Goal: Task Accomplishment & Management: Manage account settings

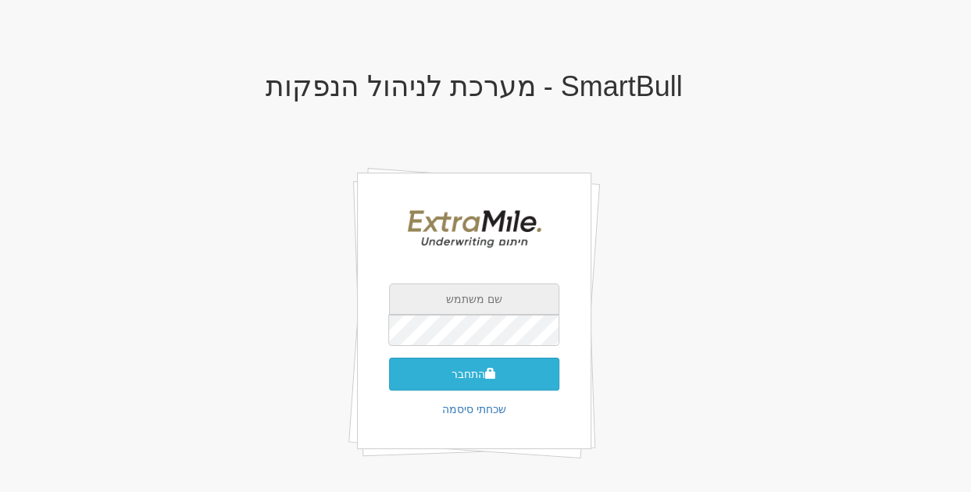
type input "[PERSON_NAME][EMAIL_ADDRESS][DOMAIN_NAME]"
click at [498, 373] on button "התחבר" at bounding box center [474, 374] width 170 height 33
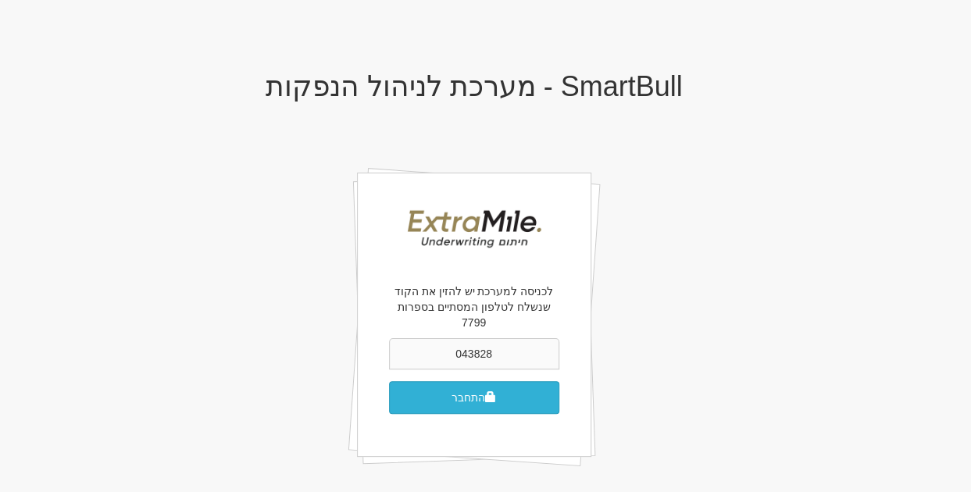
type input "043828"
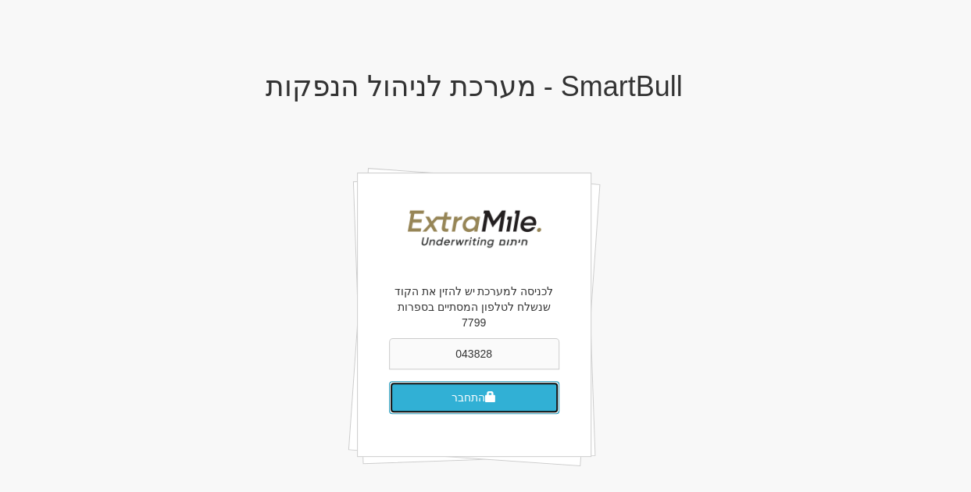
click at [509, 381] on button "התחבר" at bounding box center [474, 397] width 170 height 33
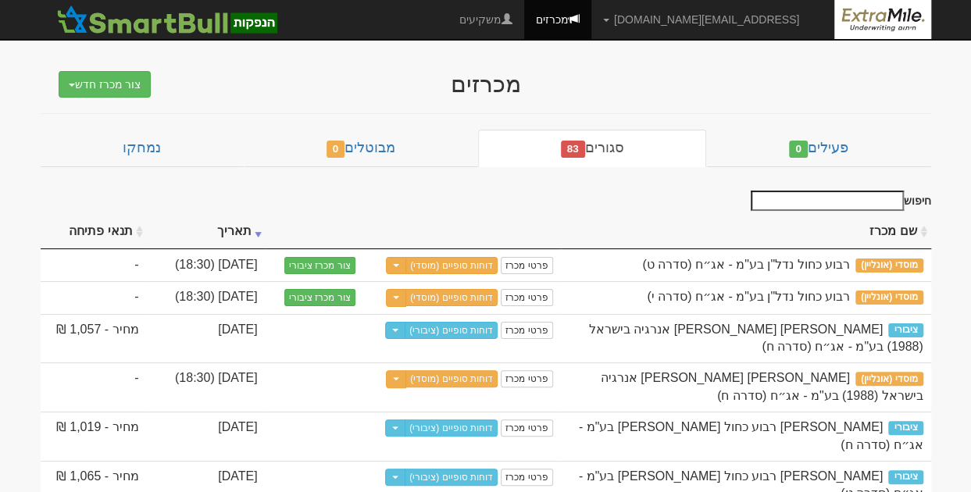
click at [908, 95] on div "מכרזים צור מכרז חדש מוסדי מוסדי מחתם אחר (ייבוא קובץ) ציבורי ללא מוסדי" at bounding box center [486, 76] width 914 height 42
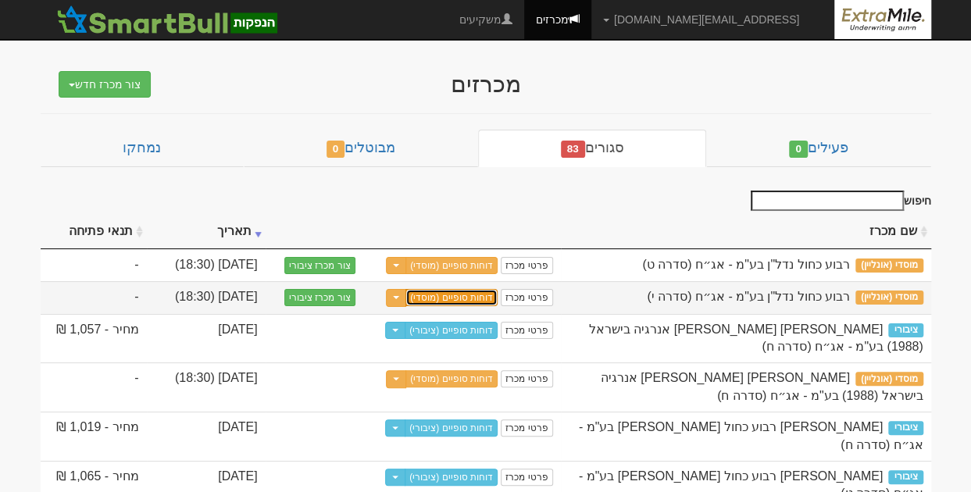
click at [459, 294] on link "דוחות סופיים (מוסדי)" at bounding box center [451, 297] width 92 height 17
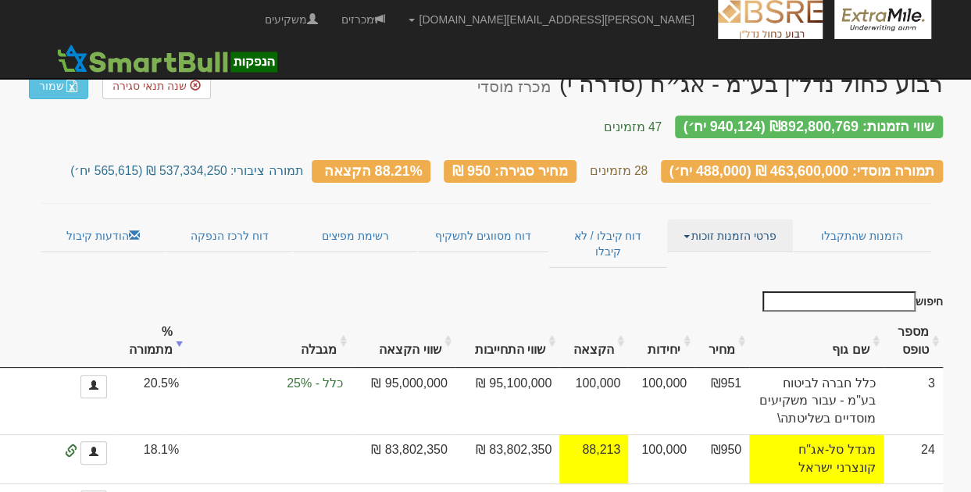
click at [694, 230] on link "פרטי הזמנות זוכות" at bounding box center [730, 235] width 126 height 33
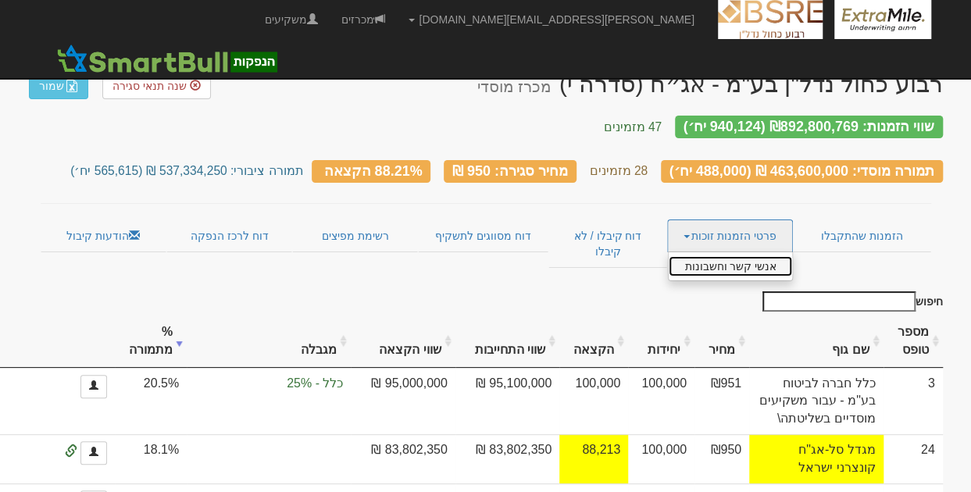
click at [701, 256] on link "אנשי קשר וחשבונות" at bounding box center [730, 266] width 123 height 20
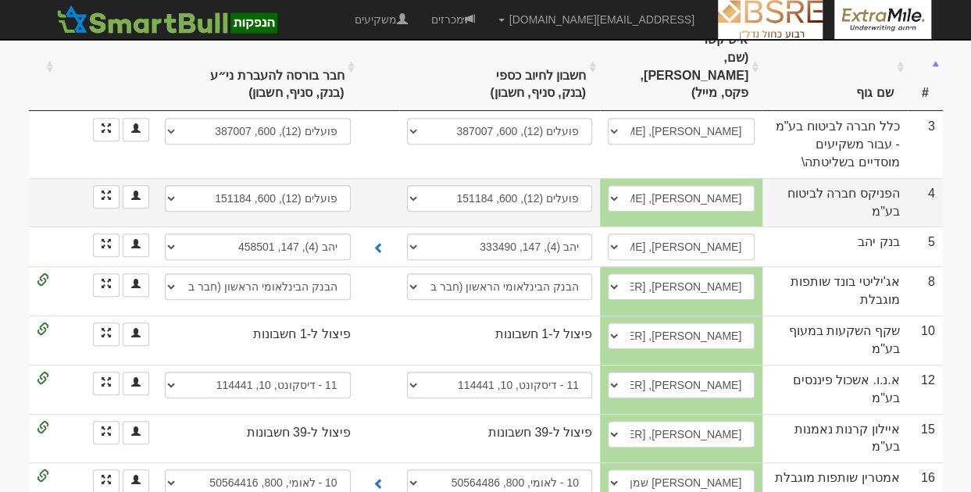
scroll to position [312, 0]
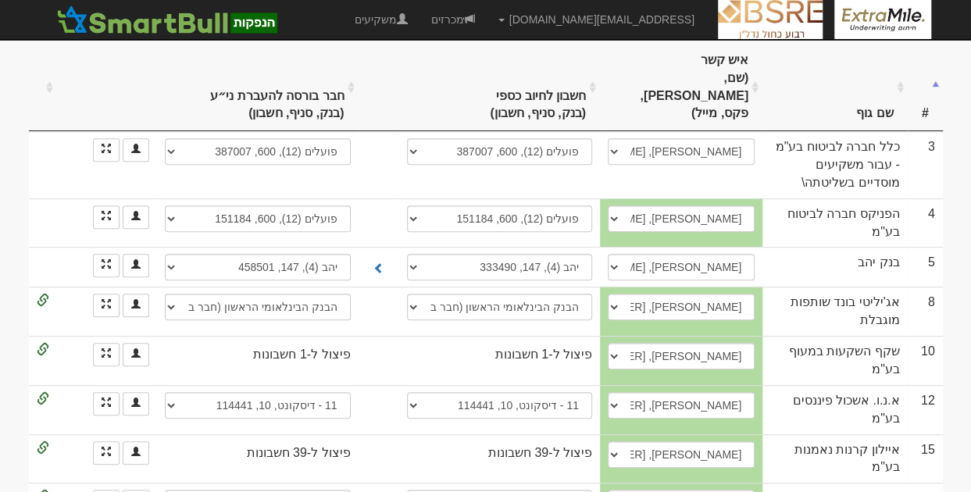
click at [918, 45] on th "#" at bounding box center [925, 87] width 35 height 87
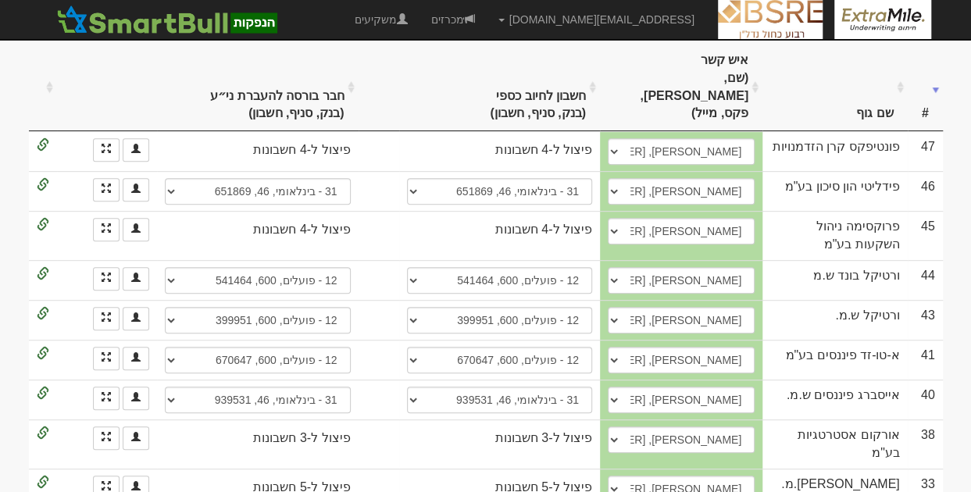
click at [921, 49] on th "#" at bounding box center [925, 87] width 35 height 87
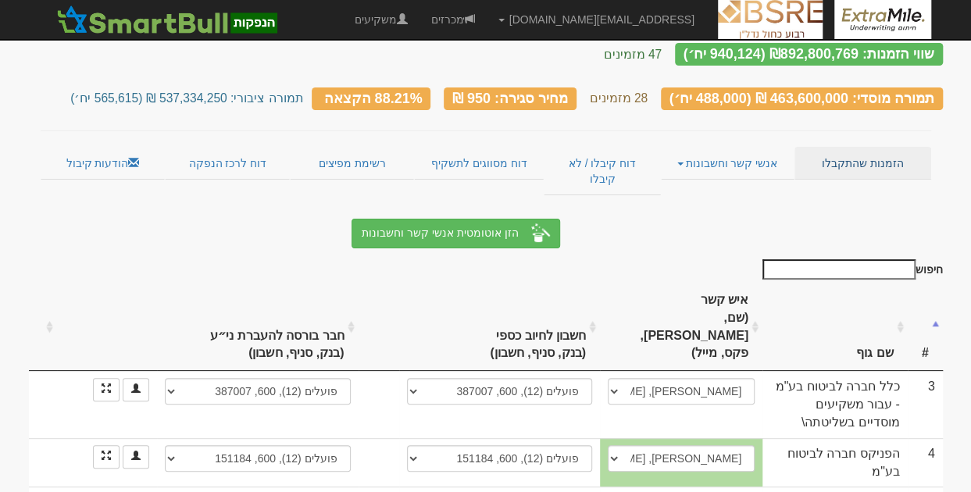
scroll to position [0, 0]
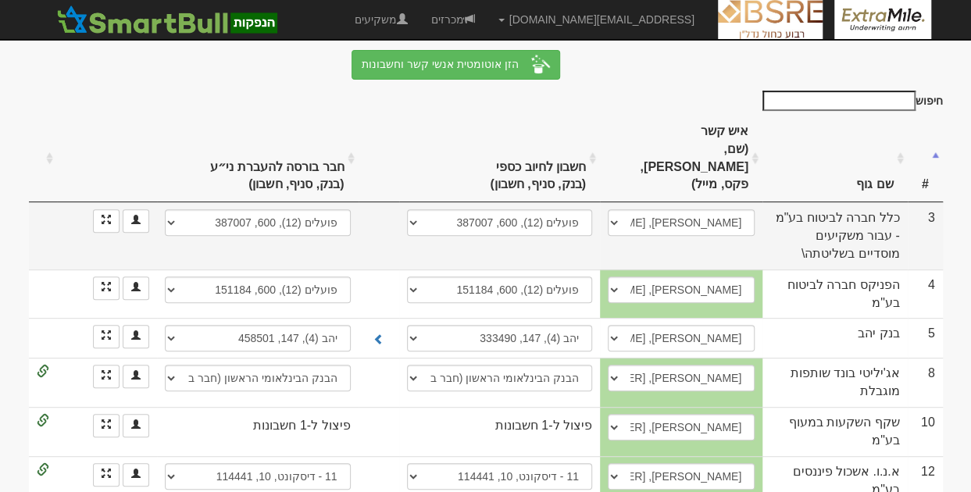
scroll to position [226, 0]
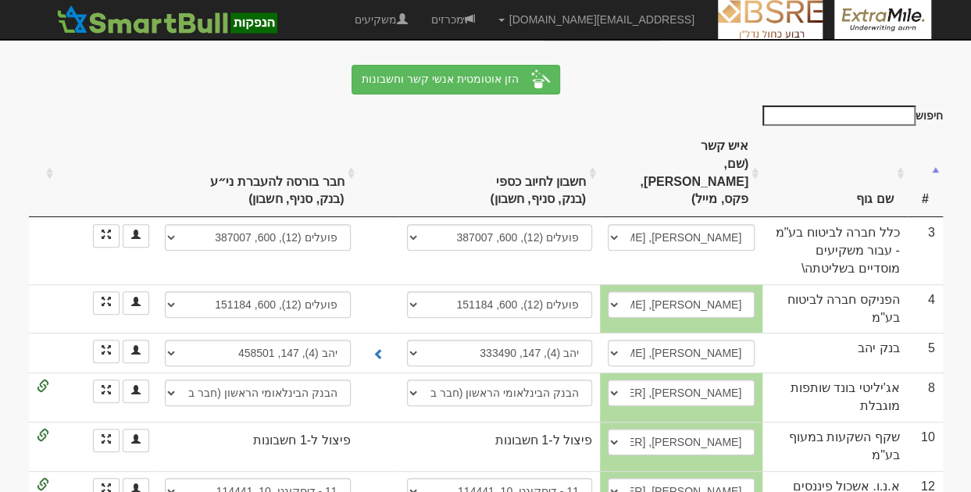
click at [829, 130] on th "שם גוף" at bounding box center [834, 173] width 144 height 87
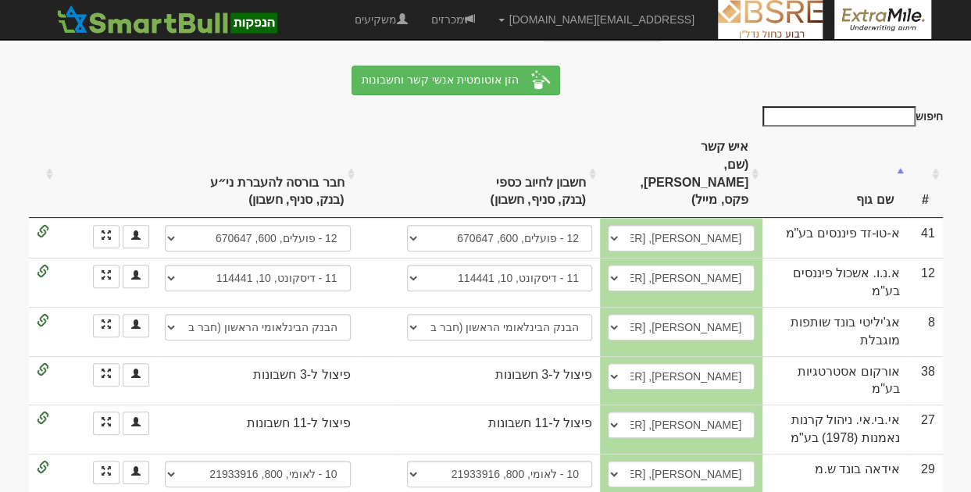
click at [919, 132] on th "#" at bounding box center [925, 173] width 35 height 87
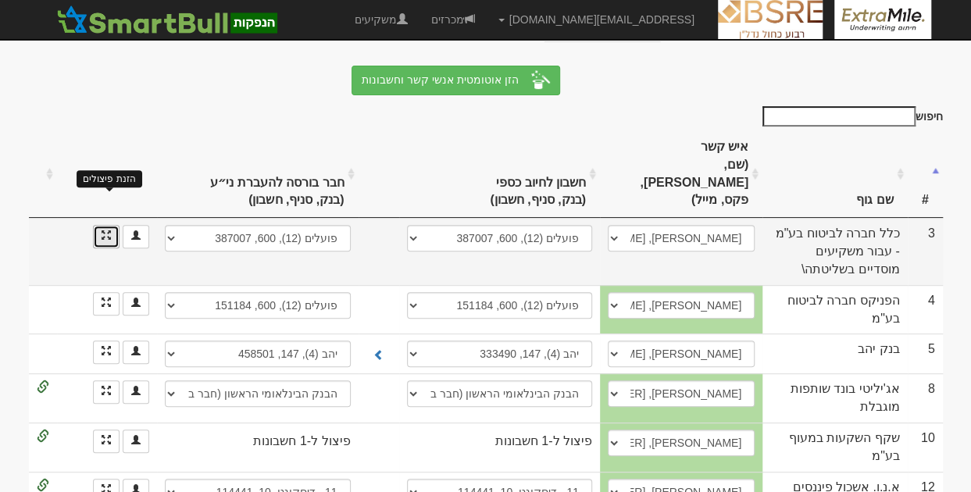
click at [103, 230] on span at bounding box center [106, 234] width 9 height 9
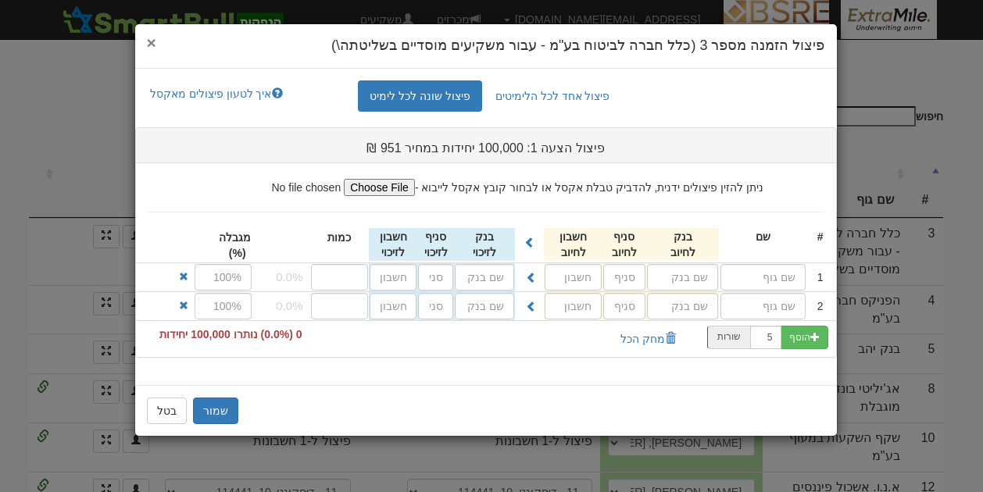
click at [148, 45] on span "×" at bounding box center [151, 43] width 9 height 18
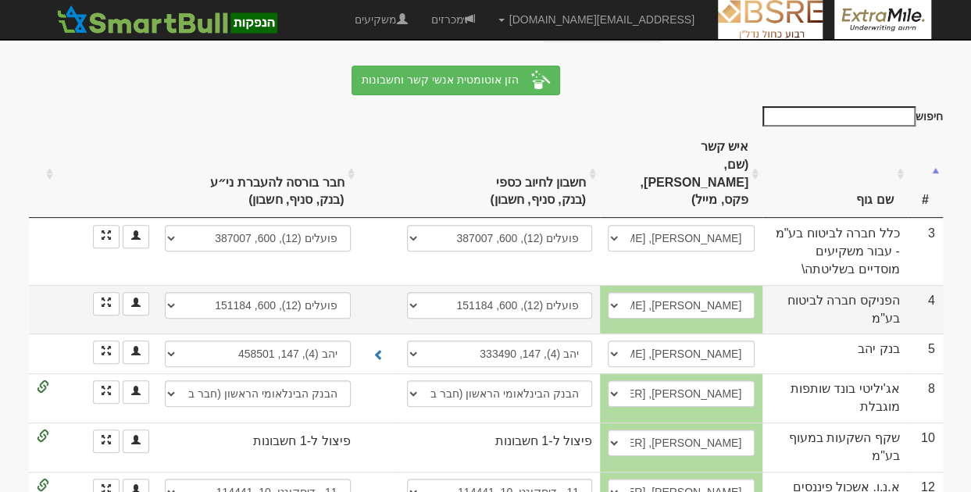
click at [942, 285] on td "4" at bounding box center [925, 309] width 35 height 49
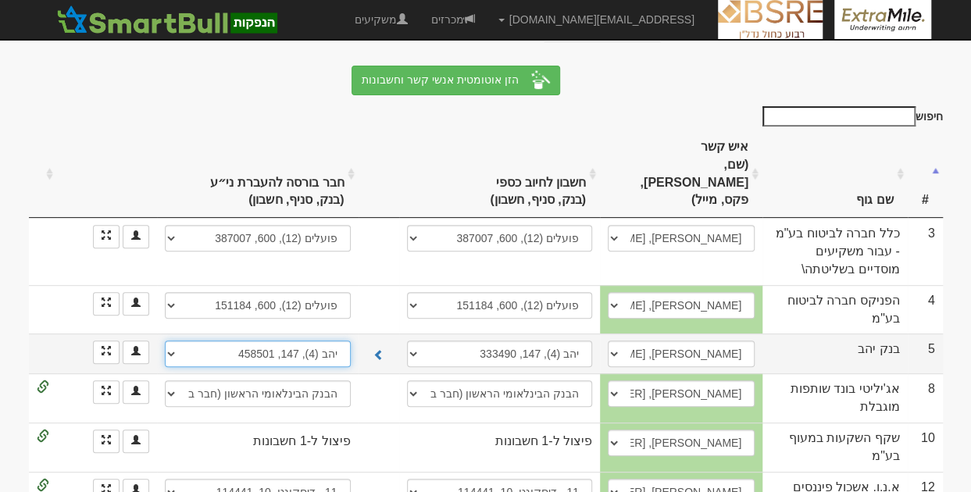
click at [303, 341] on select "יהב (4), 131, 676873 יהב (4), 147, 458501 חשבון חדש" at bounding box center [257, 354] width 185 height 27
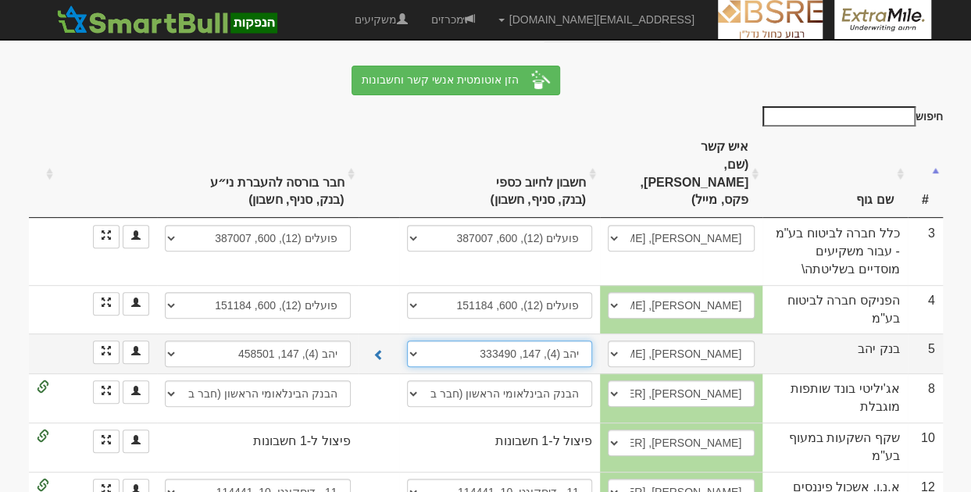
click at [430, 341] on select "יהב (4), 131, 676873 יהב (4), 147, 333490 חשבון חדש" at bounding box center [499, 354] width 185 height 27
select select "new_billing"
click at [414, 341] on select "יהב (4), 131, 676873 יהב (4), 147, 333490 חשבון חדש" at bounding box center [499, 354] width 185 height 27
select select
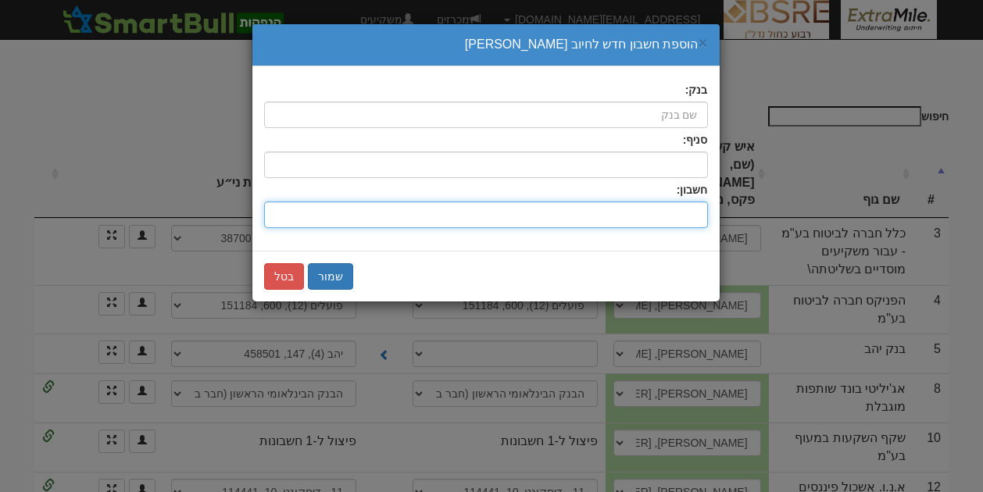
click at [662, 214] on input "חשבון:" at bounding box center [486, 215] width 444 height 27
type input "4585"
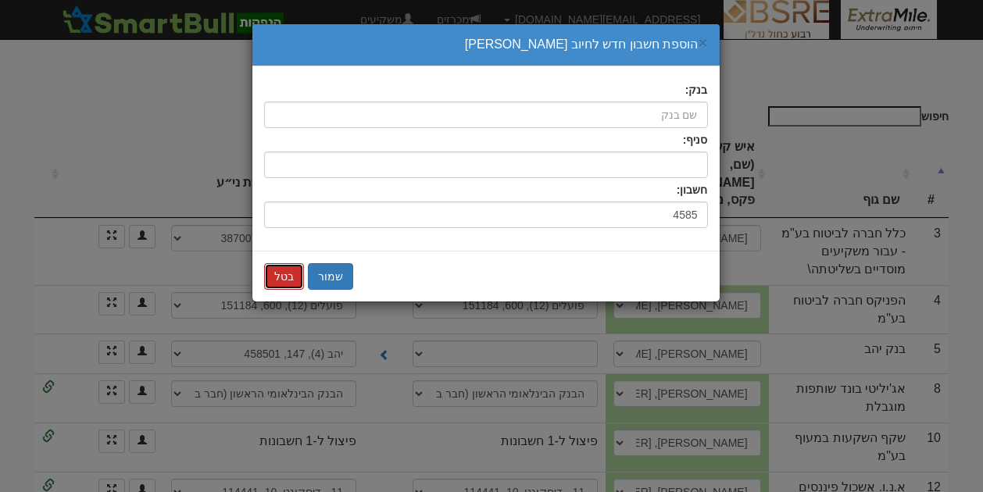
click at [280, 278] on button "בטל" at bounding box center [284, 276] width 40 height 27
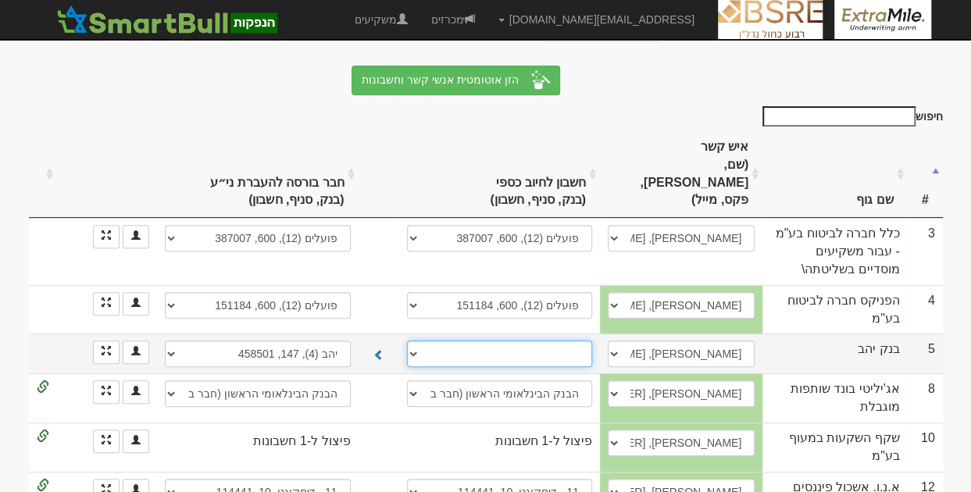
click at [519, 341] on select "יהב (4), 131, 676873 יהב (4), 147, 333490 חשבון חדש" at bounding box center [499, 354] width 185 height 27
select select "68b5d16fa1ea643645d979e1"
click at [408, 341] on select "יהב (4), 131, 676873 יהב (4), 147, 333490 חשבון חדש" at bounding box center [499, 354] width 185 height 27
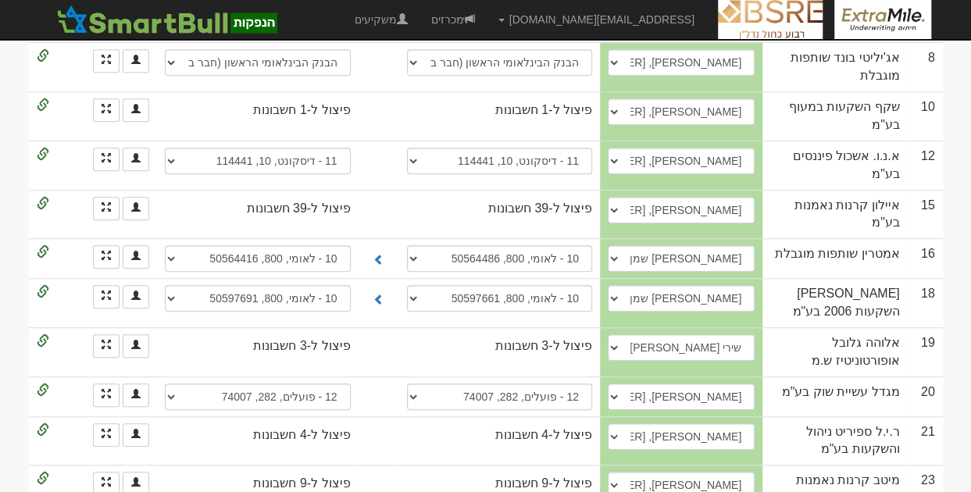
scroll to position [383, 0]
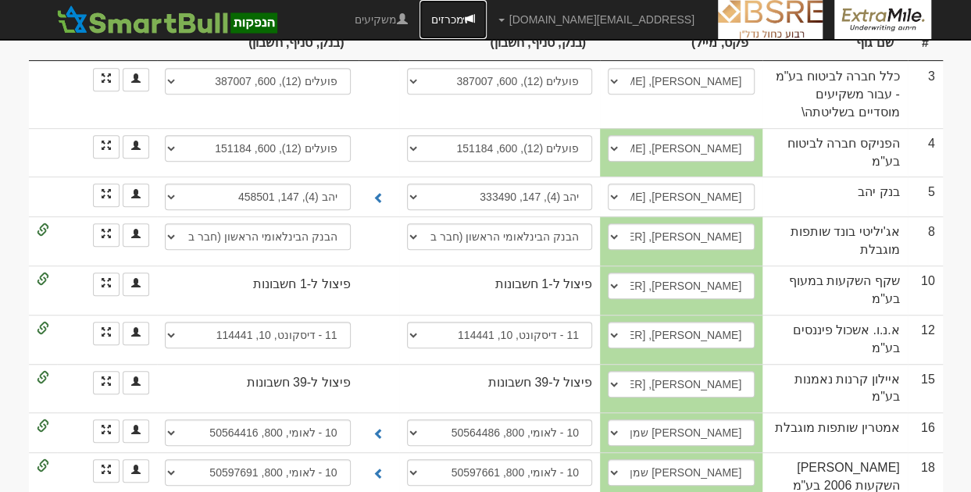
click at [487, 23] on link "מכרזים" at bounding box center [452, 19] width 67 height 39
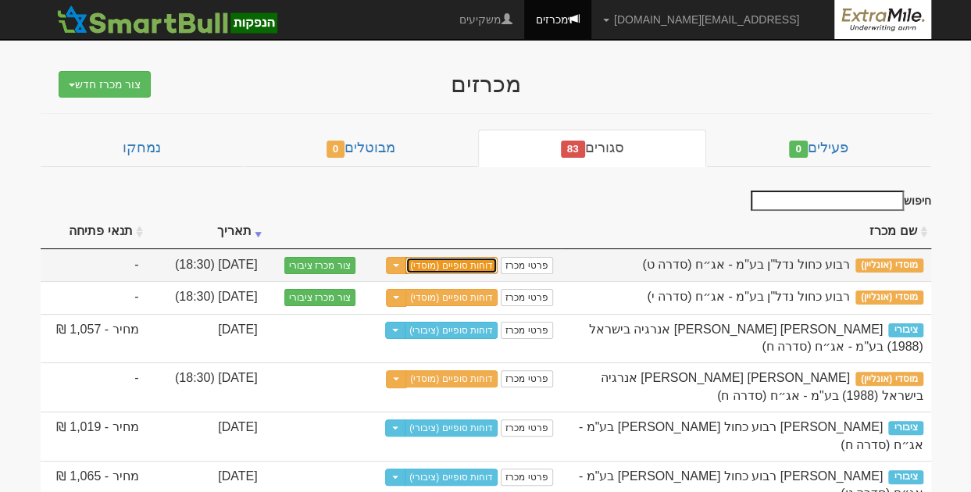
click at [487, 266] on link "דוחות סופיים (מוסדי)" at bounding box center [451, 265] width 92 height 17
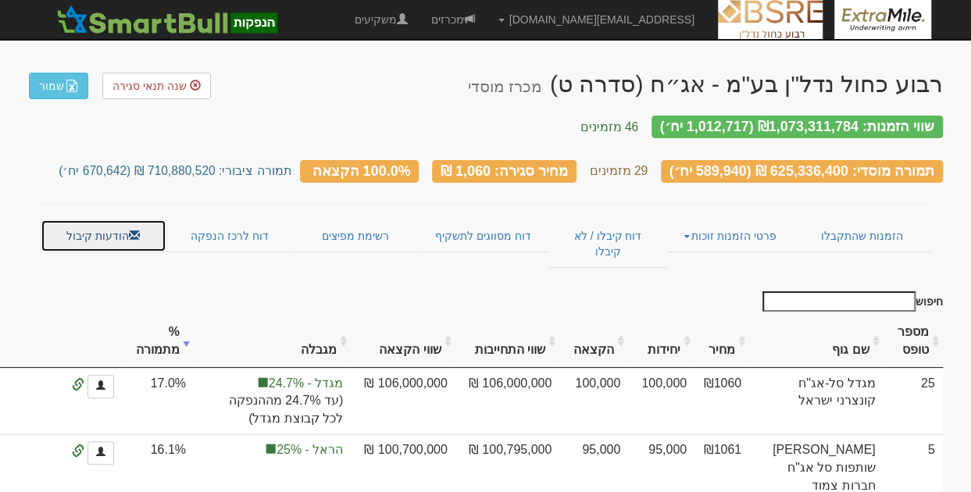
click at [100, 219] on link "הודעות קיבול" at bounding box center [104, 235] width 126 height 33
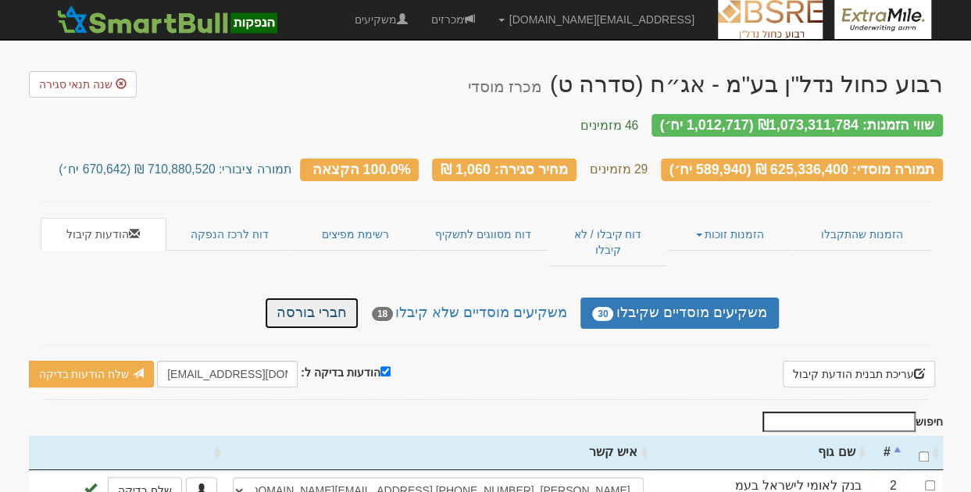
click at [342, 298] on link "חברי בורסה" at bounding box center [312, 313] width 94 height 31
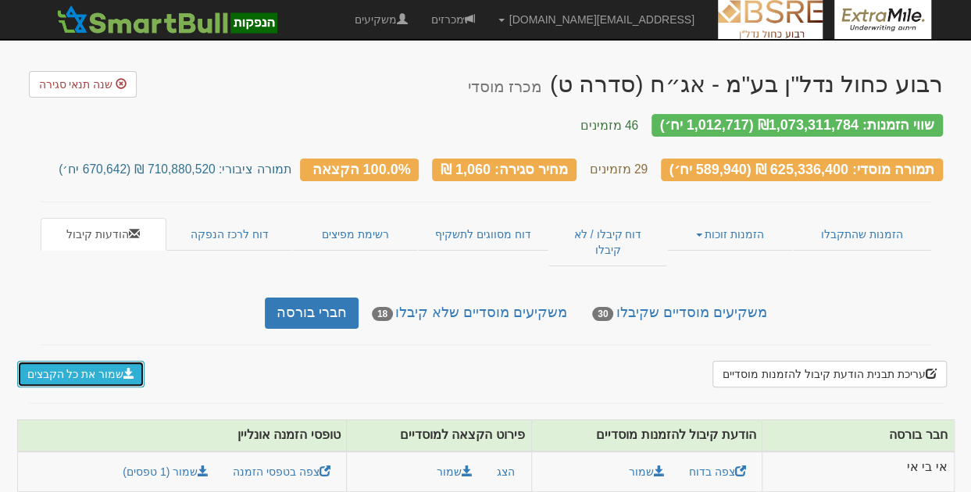
click at [109, 361] on button "שמור את כל הקבצים" at bounding box center [81, 374] width 128 height 27
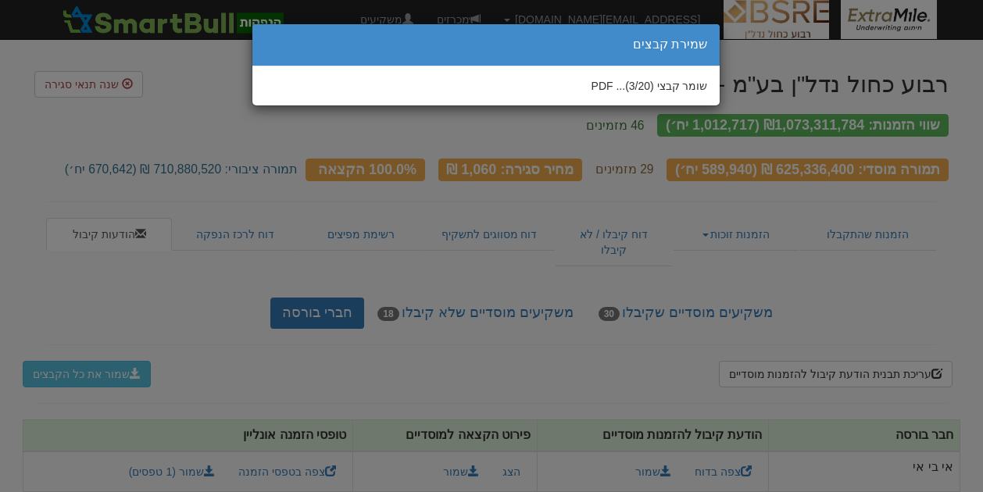
click at [386, 57] on div "× שמירת קבצים" at bounding box center [485, 45] width 467 height 42
click at [472, 34] on div "× שמירת קבצים" at bounding box center [485, 45] width 467 height 42
click at [336, 43] on div "× שמירת קבצים" at bounding box center [486, 45] width 444 height 18
click at [328, 52] on div "× שמירת קבצים" at bounding box center [486, 45] width 444 height 18
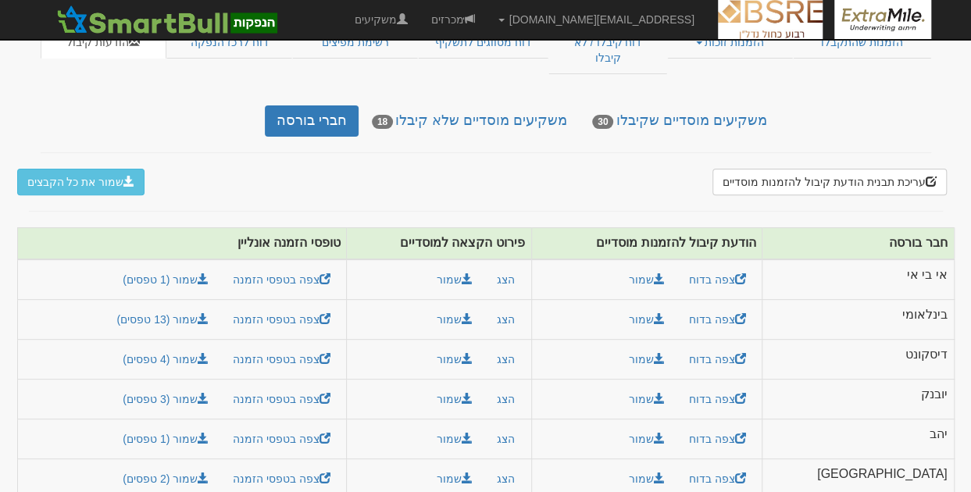
scroll to position [78, 0]
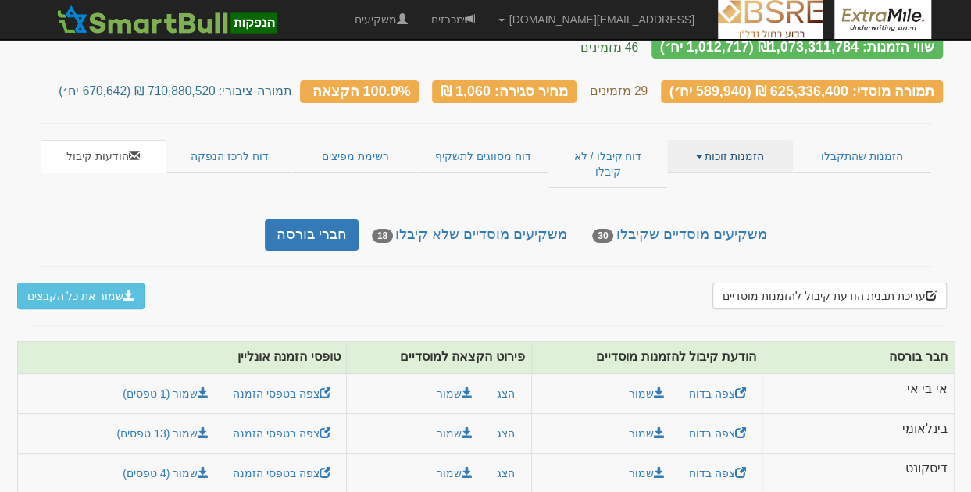
click at [706, 140] on link "הזמנות זוכות" at bounding box center [730, 156] width 126 height 33
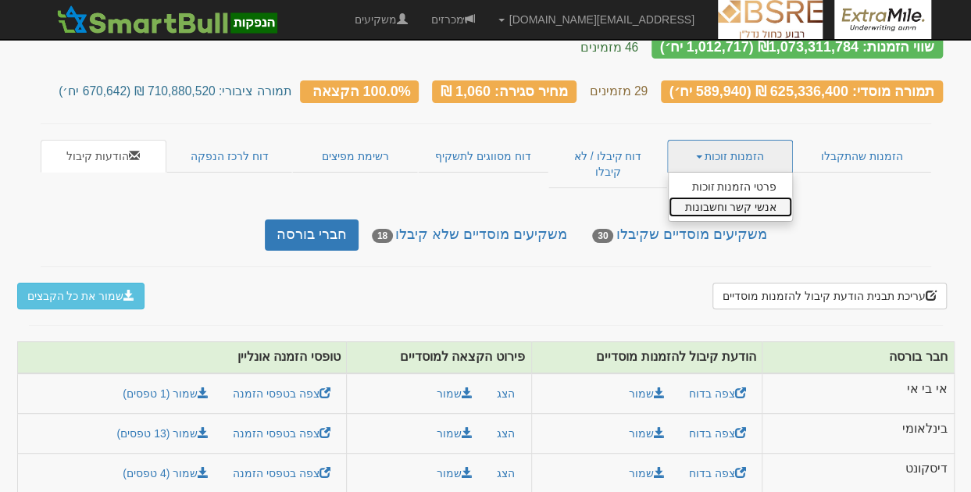
click at [704, 197] on link "אנשי קשר וחשבונות" at bounding box center [730, 207] width 123 height 20
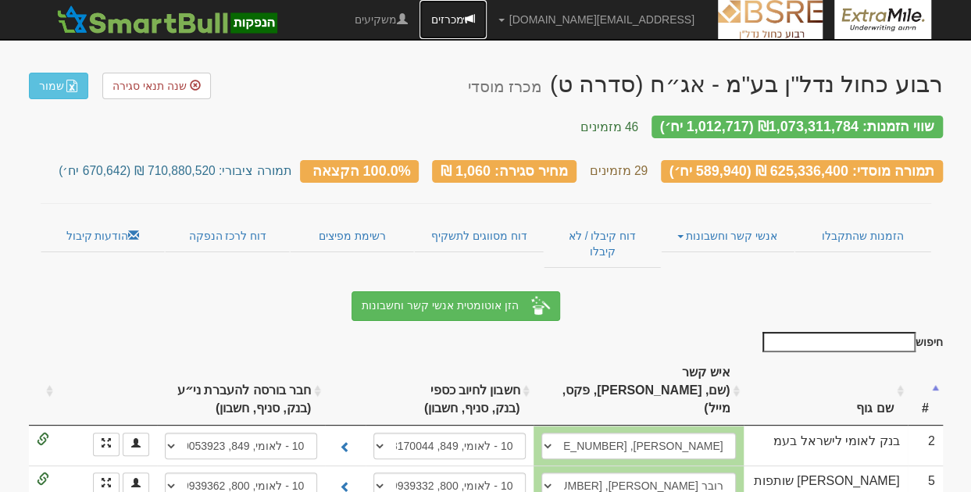
click at [487, 20] on link "מכרזים" at bounding box center [452, 19] width 67 height 39
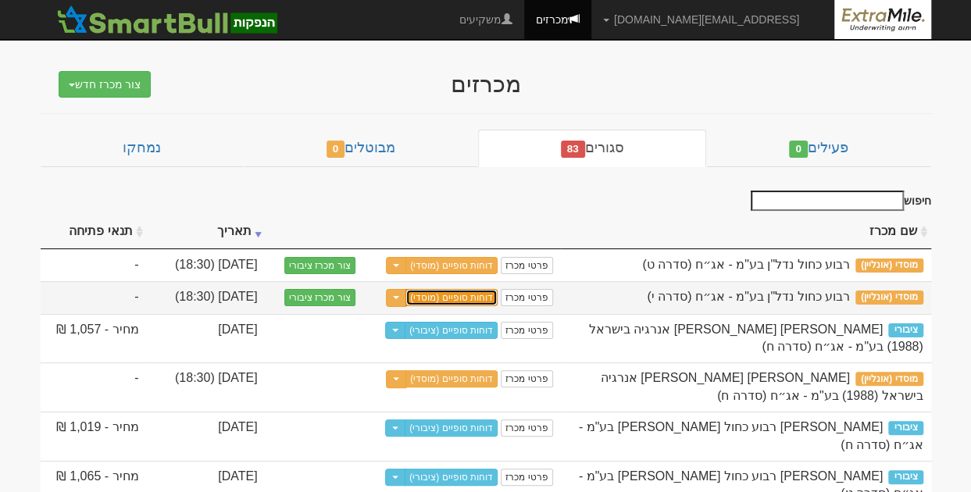
click at [494, 291] on link "דוחות סופיים (מוסדי)" at bounding box center [451, 297] width 92 height 17
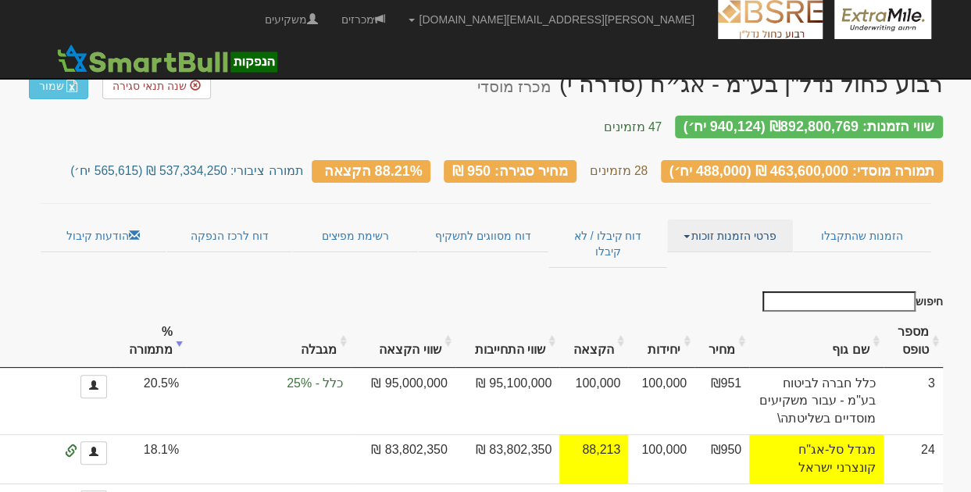
click at [689, 226] on link "פרטי הזמנות זוכות" at bounding box center [730, 235] width 126 height 33
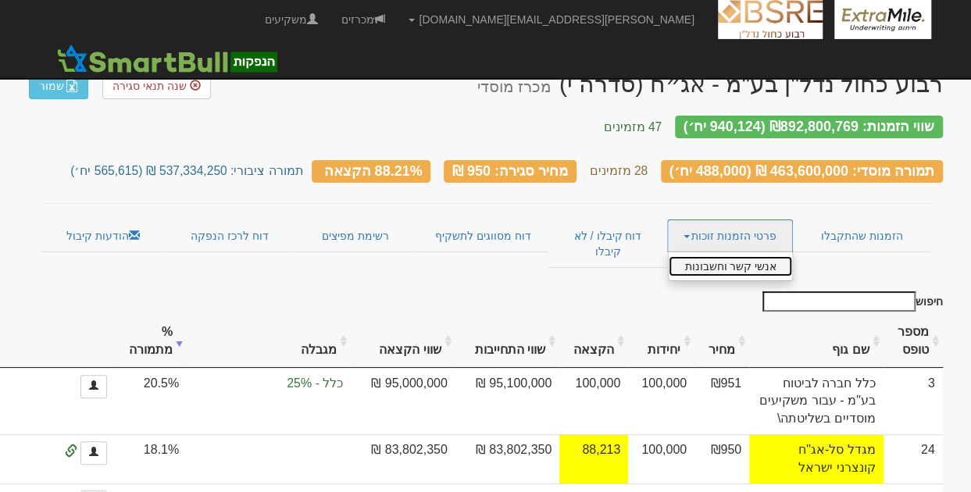
click at [710, 256] on link "אנשי קשר וחשבונות" at bounding box center [730, 266] width 123 height 20
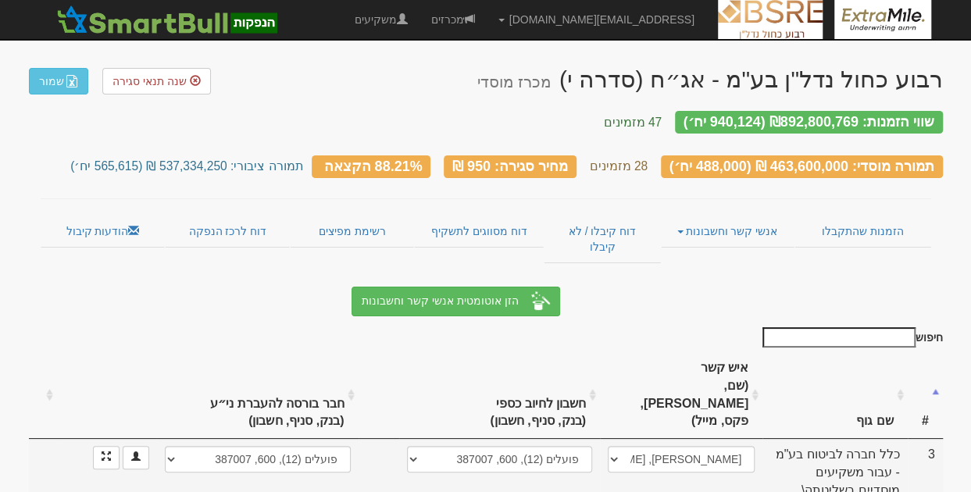
scroll to position [78, 0]
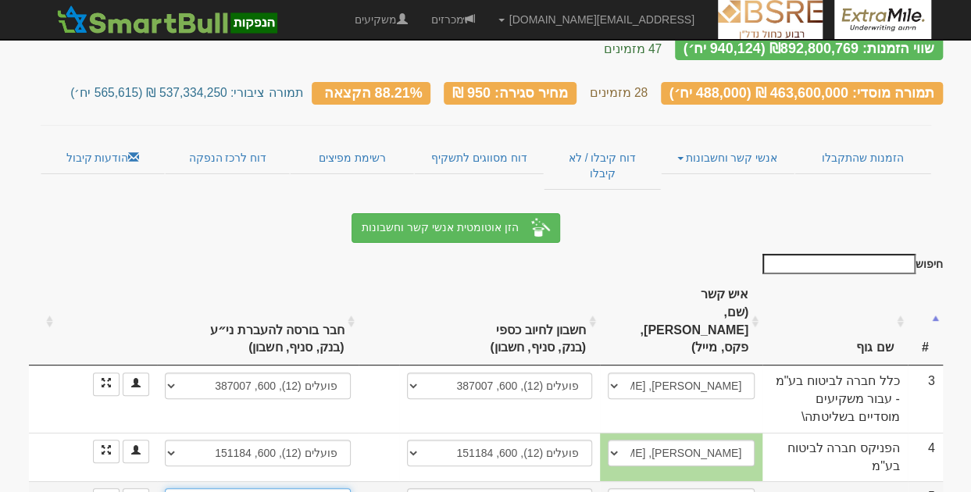
click at [286, 488] on select "יהב (4), 131, 676873 יהב (4), 147, 458501 חשבון חדש" at bounding box center [257, 501] width 185 height 27
select select "new_securities"
click at [170, 488] on select "יהב (4), 131, 676873 יהב (4), 147, 458501 חשבון חדש" at bounding box center [257, 501] width 185 height 27
select select
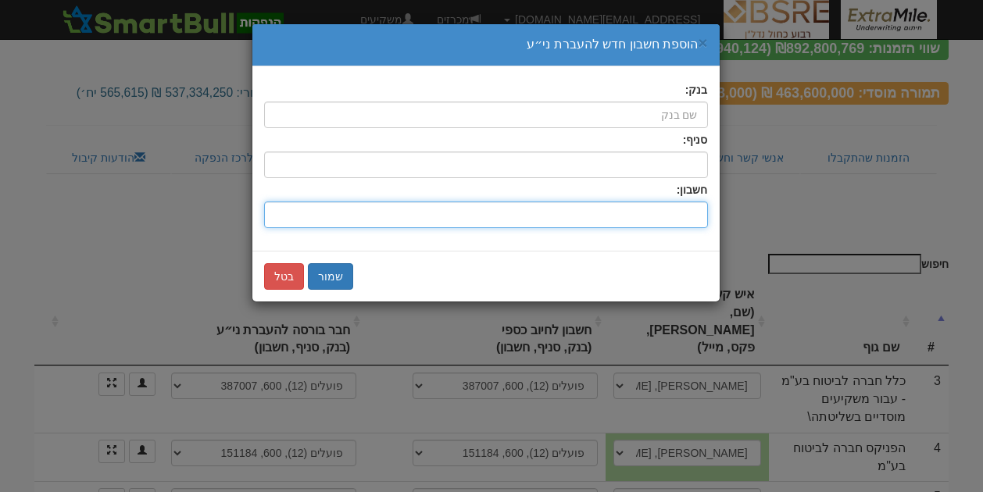
click at [663, 212] on input "חשבון:" at bounding box center [486, 215] width 444 height 27
type input "4585"
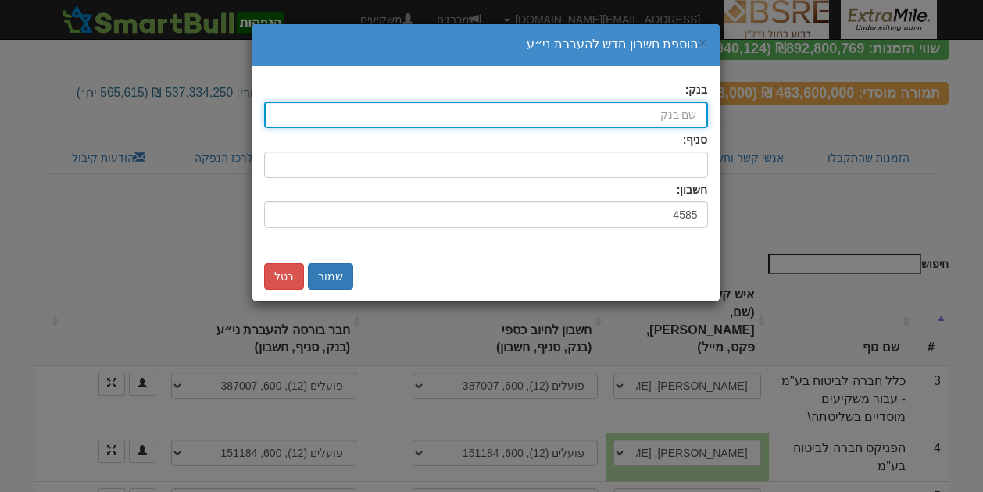
click at [639, 103] on input "בנק:" at bounding box center [486, 115] width 444 height 27
type input "4585"
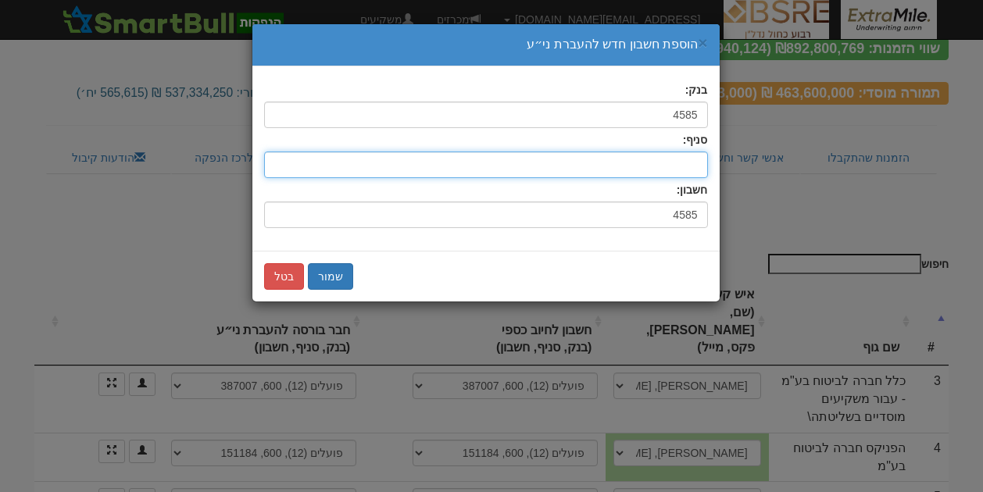
click at [647, 159] on input "סניף:" at bounding box center [486, 165] width 444 height 27
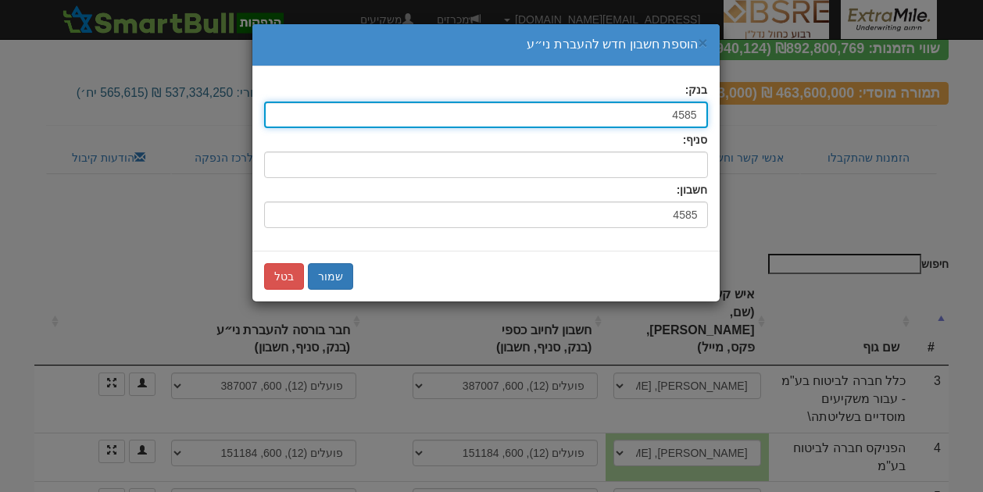
click at [635, 109] on input "4585" at bounding box center [486, 115] width 444 height 27
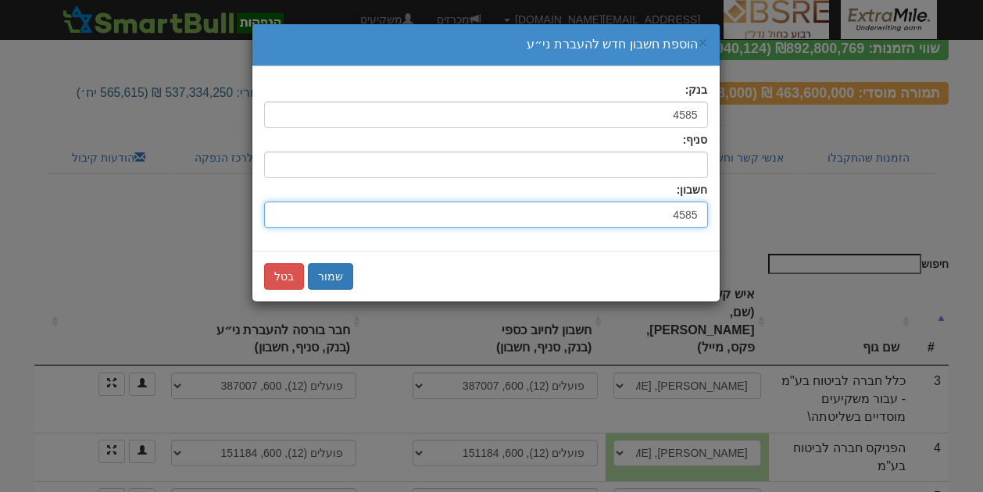
drag, startPoint x: 658, startPoint y: 216, endPoint x: 737, endPoint y: 216, distance: 78.9
click at [737, 216] on div "× הוספת חשבון חדש להעברת ני״ע בנק: 4585 4 בנק לא מזוהה סניף: חשבון: 4585 שמור ב…" at bounding box center [491, 246] width 983 height 492
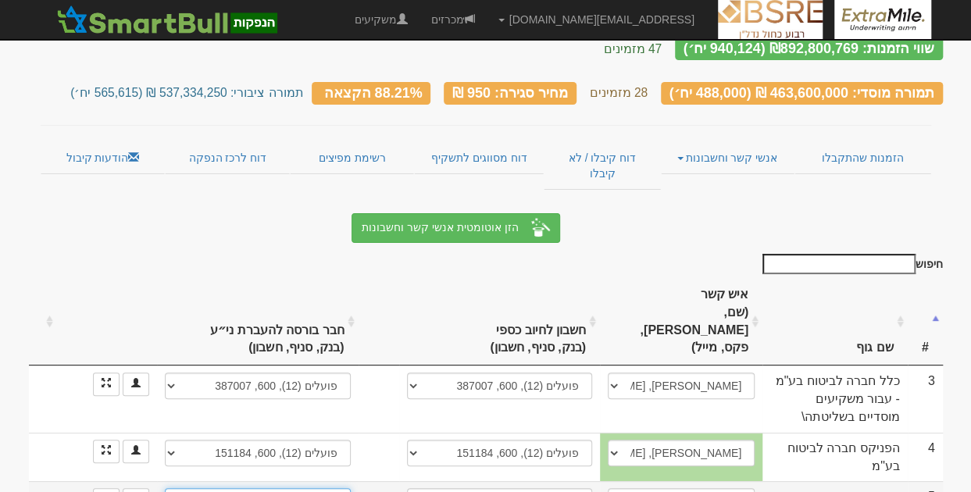
click at [312, 488] on select "יהב (4), 131, 676873 יהב (4), 147, 458501 חשבון חדש" at bounding box center [257, 501] width 185 height 27
select select "new_securities"
click at [170, 488] on select "יהב (4), 131, 676873 יהב (4), 147, 458501 חשבון חדש" at bounding box center [257, 501] width 185 height 27
select select
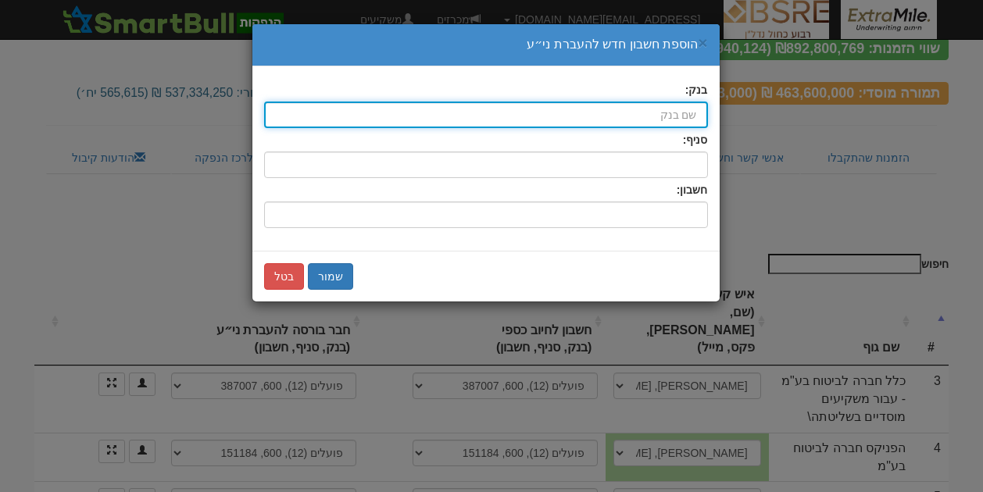
click at [676, 110] on input "בנק:" at bounding box center [486, 115] width 444 height 27
type input "4"
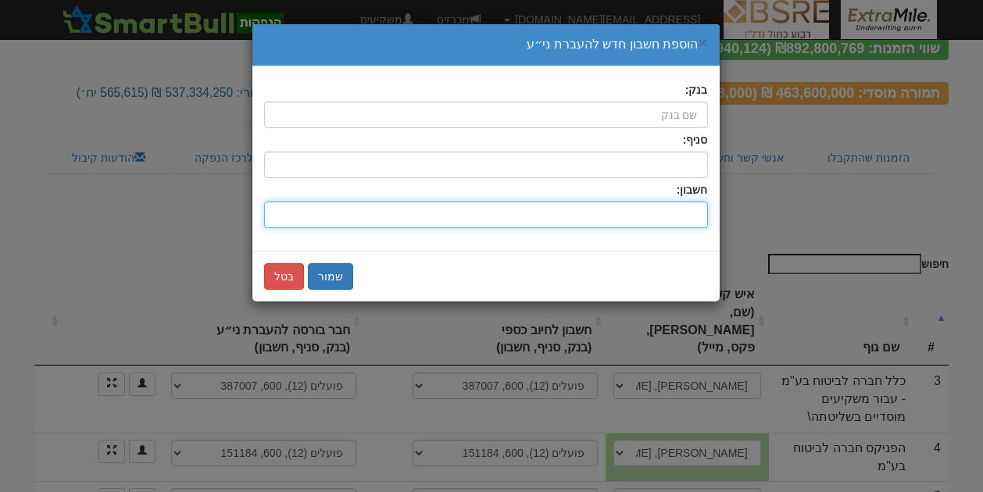
click at [620, 216] on input "חשבון:" at bounding box center [486, 215] width 444 height 27
type input "4585"
drag, startPoint x: 661, startPoint y: 218, endPoint x: 701, endPoint y: 216, distance: 40.6
click at [701, 216] on input "4585" at bounding box center [486, 215] width 444 height 27
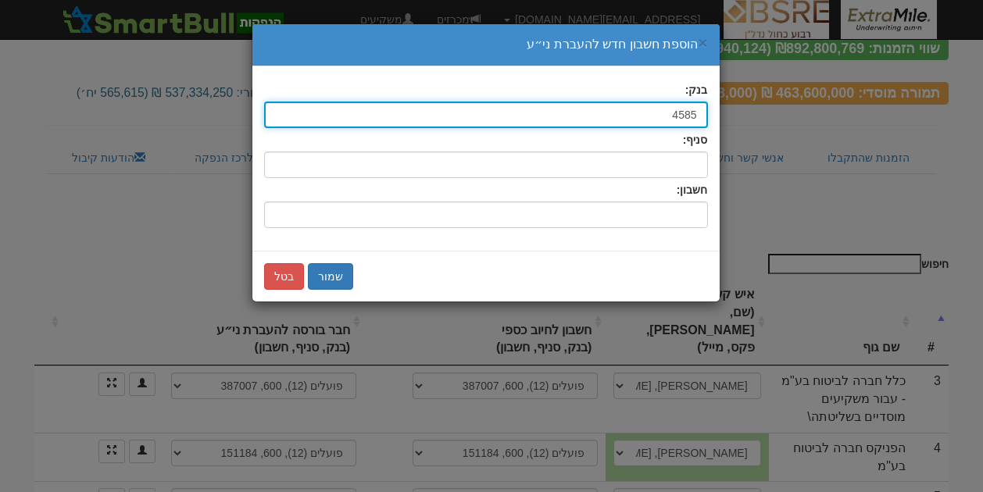
type input "4585"
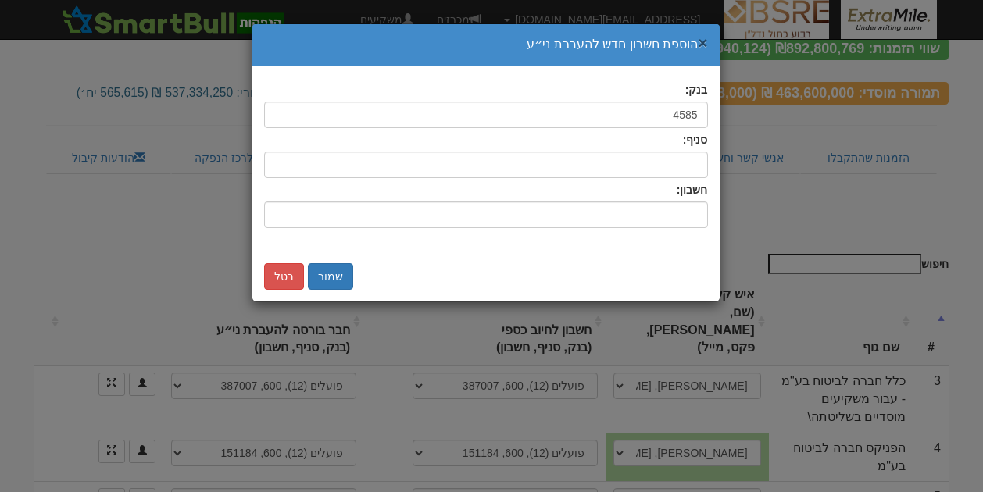
click at [700, 41] on button "×" at bounding box center [701, 42] width 9 height 16
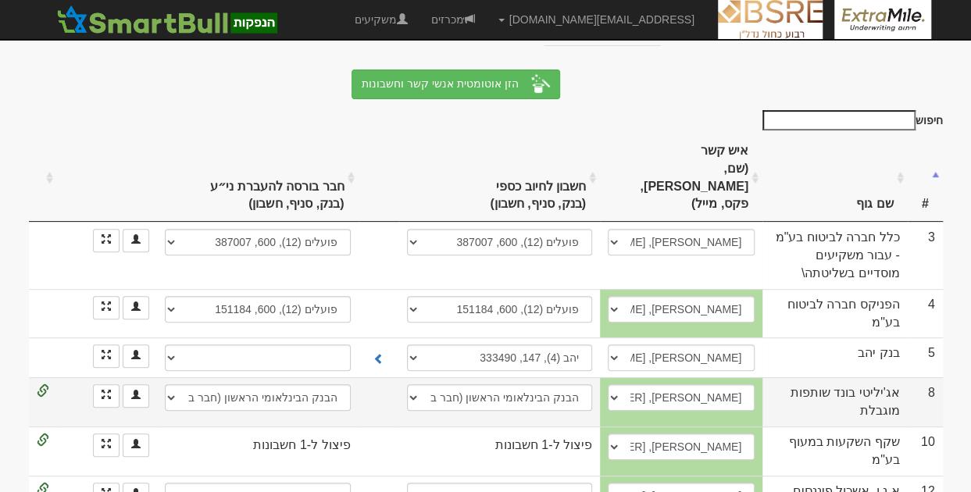
scroll to position [234, 0]
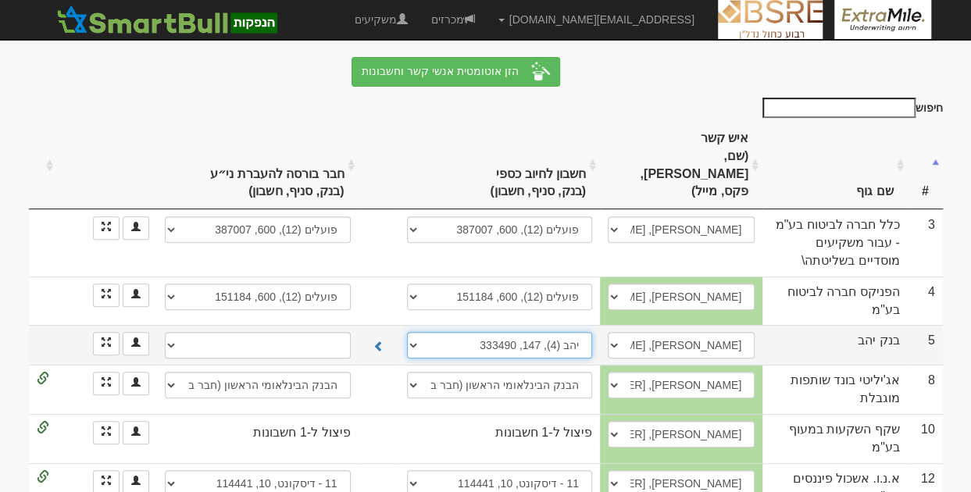
click at [435, 332] on select "יהב (4), 131, 676873 יהב (4), 147, 333490 חשבון חדש" at bounding box center [499, 345] width 185 height 27
click at [408, 332] on select "יהב (4), 131, 676873 יהב (4), 147, 333490 חשבון חדש" at bounding box center [499, 345] width 185 height 27
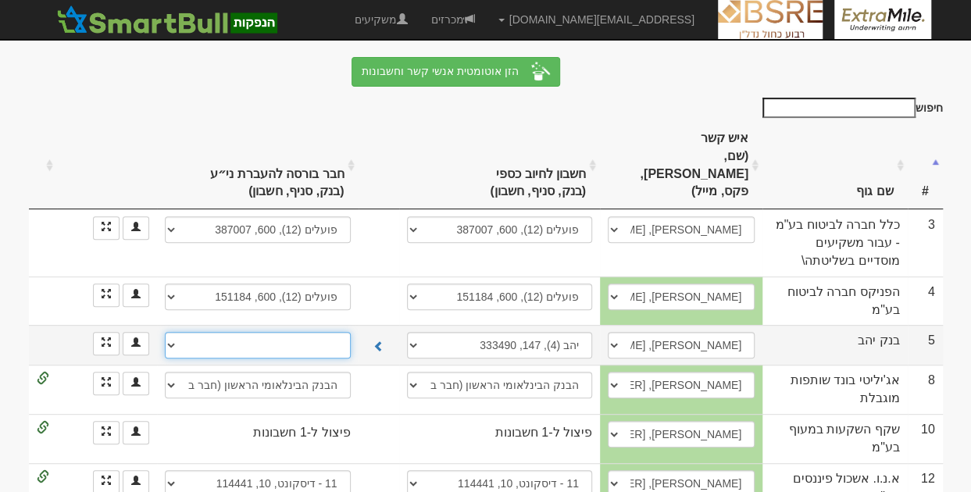
click at [312, 332] on select "יהב (4), 131, 676873 יהב (4), 147, 458501 חשבון חדש" at bounding box center [257, 345] width 185 height 27
select select "new_securities"
click at [170, 332] on select "יהב (4), 131, 676873 יהב (4), 147, 458501 חשבון חדש" at bounding box center [257, 345] width 185 height 27
select select
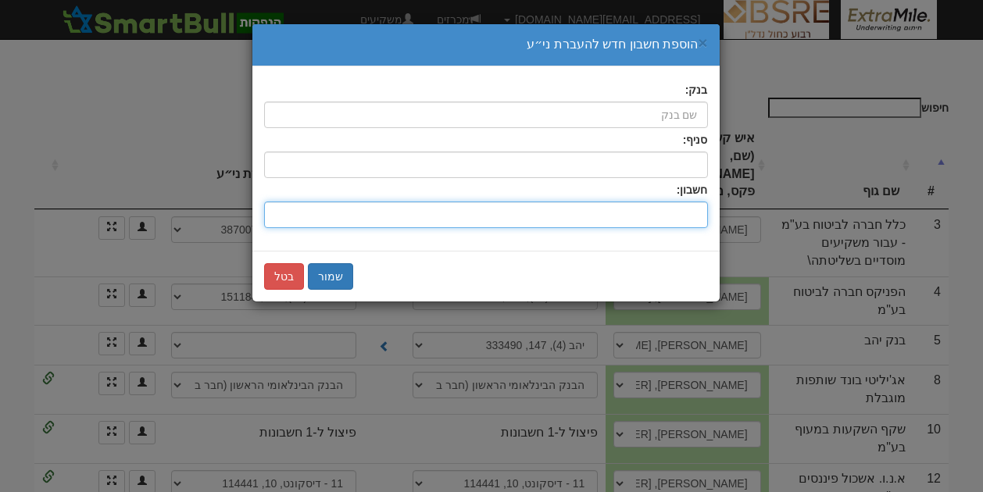
click at [637, 216] on input "חשבון:" at bounding box center [486, 215] width 444 height 27
type input "4585"
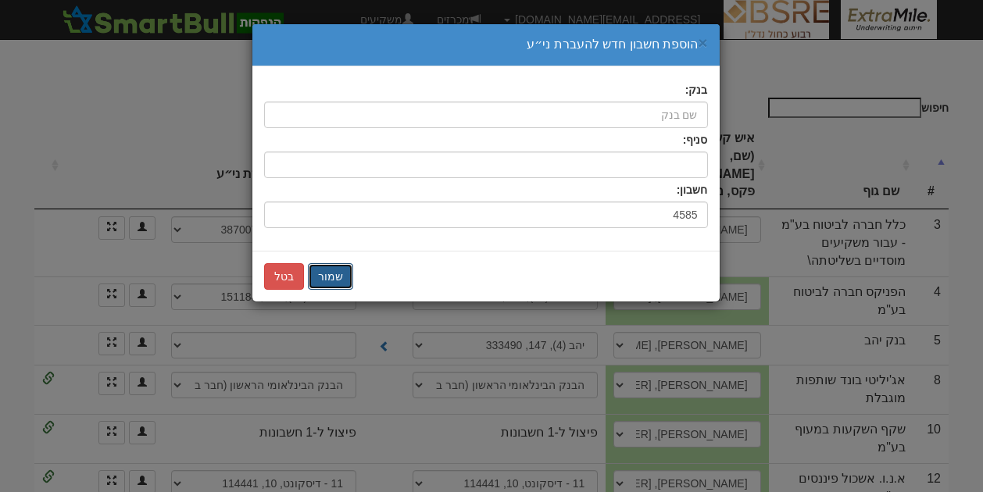
click at [328, 279] on button "שמור" at bounding box center [330, 276] width 45 height 27
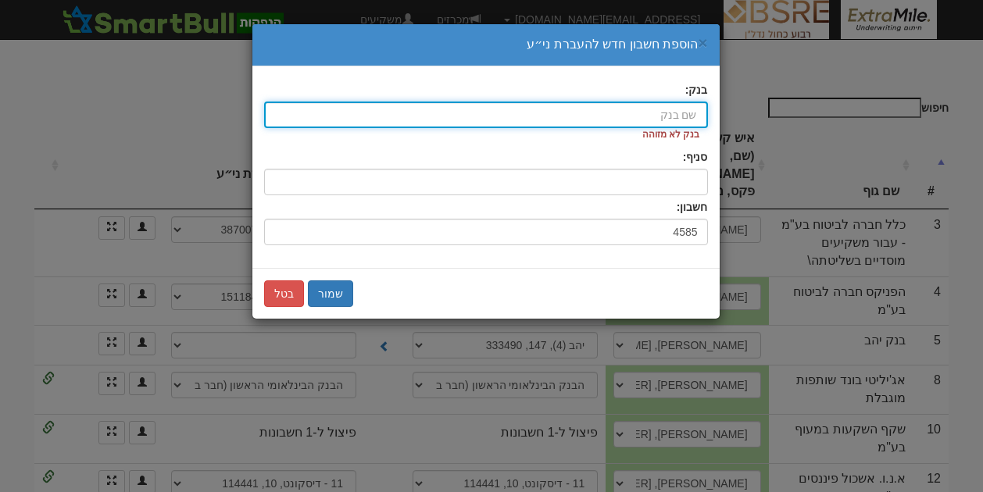
click at [644, 110] on input "בנק:" at bounding box center [486, 115] width 444 height 27
type input "4585"
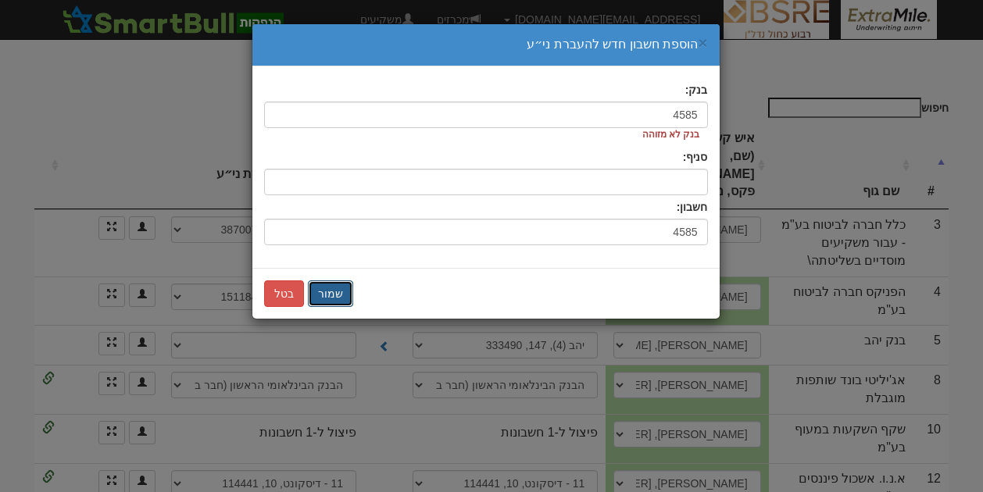
click at [323, 282] on button "שמור" at bounding box center [330, 293] width 45 height 27
click at [328, 288] on button "שמור" at bounding box center [330, 293] width 45 height 27
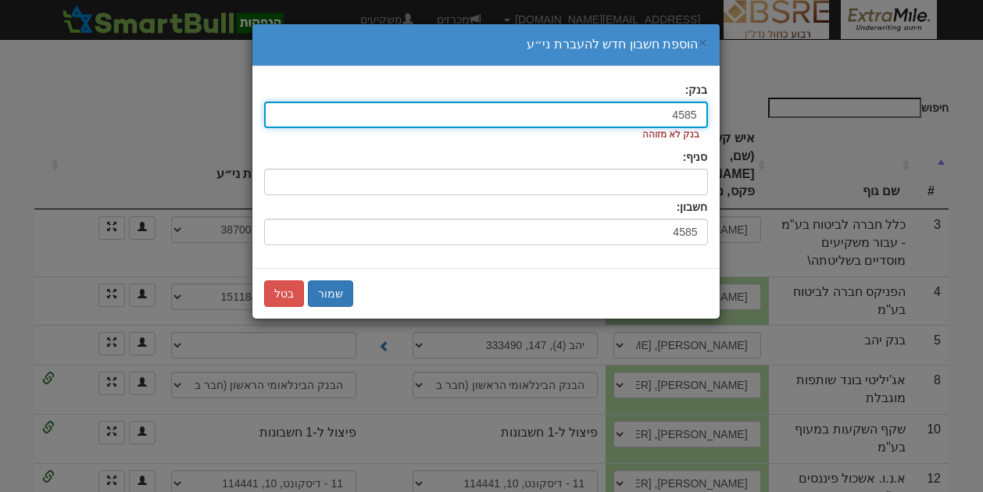
click at [651, 115] on input "4585" at bounding box center [486, 115] width 444 height 27
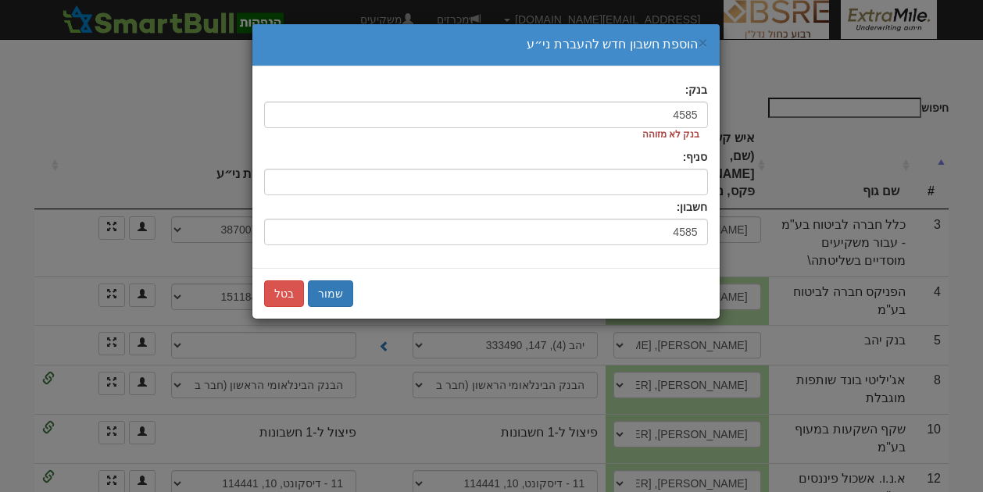
click at [651, 167] on div "סניף:" at bounding box center [486, 172] width 444 height 46
click at [325, 294] on button "שמור" at bounding box center [330, 293] width 45 height 27
click at [284, 302] on button "בטל" at bounding box center [284, 293] width 40 height 27
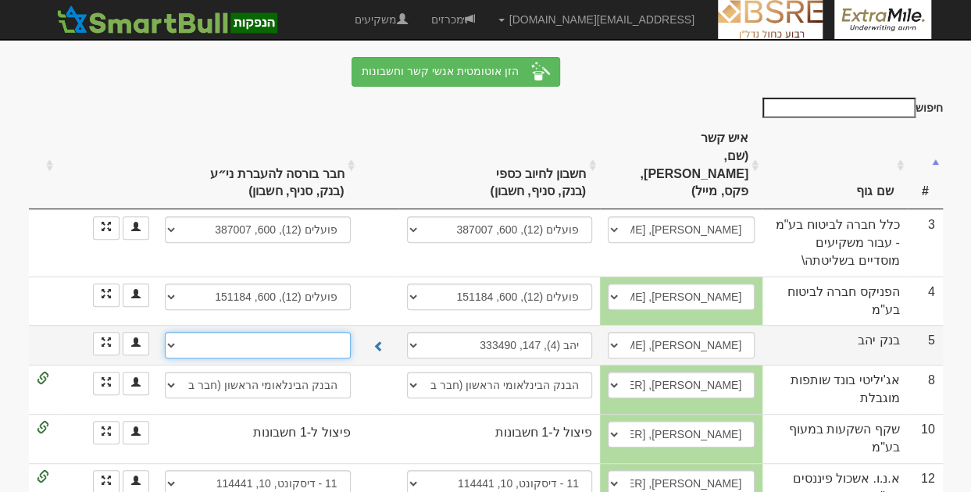
click at [337, 332] on select "יהב (4), 131, 676873 יהב (4), 147, 458501 חשבון חדש" at bounding box center [257, 345] width 185 height 27
click at [340, 332] on select "יהב (4), 131, 676873 יהב (4), 147, 458501 חשבון חדש" at bounding box center [257, 345] width 185 height 27
select select "new_securities"
click at [170, 332] on select "יהב (4), 131, 676873 יהב (4), 147, 458501 חשבון חדש" at bounding box center [257, 345] width 185 height 27
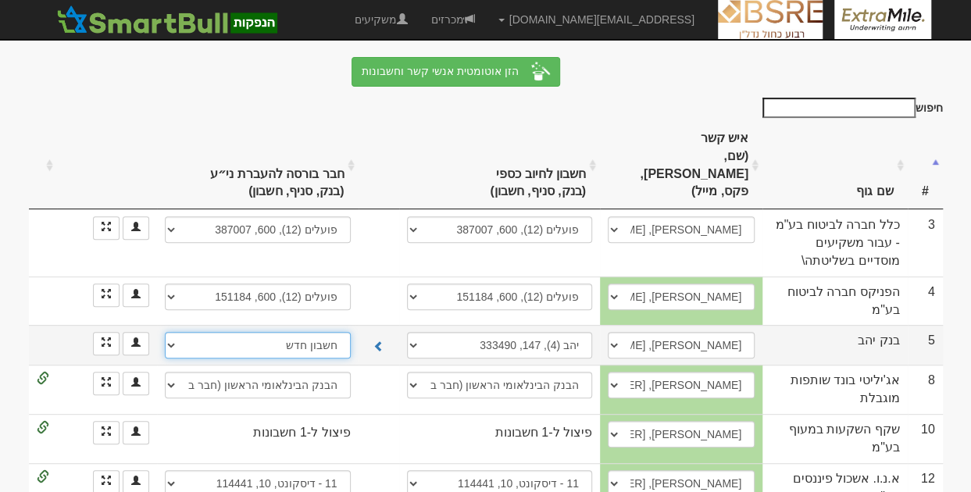
select select
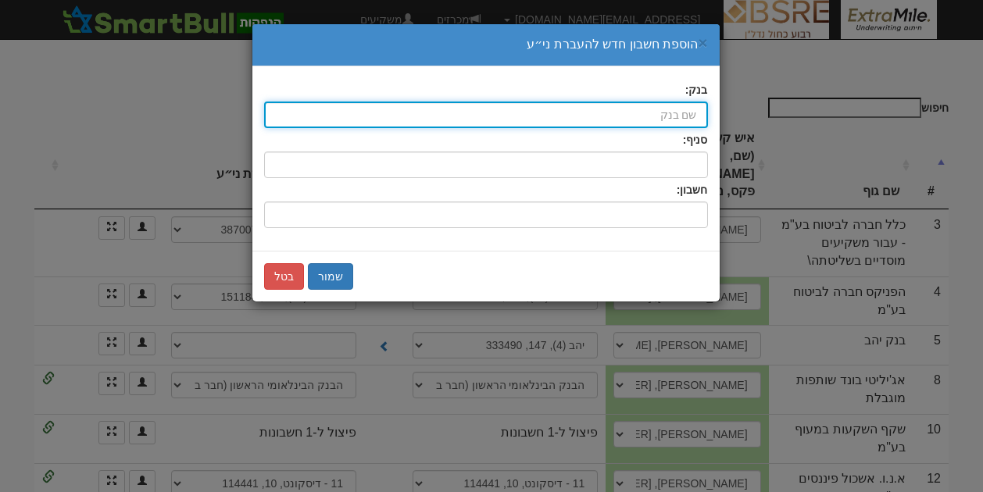
click at [572, 113] on input "בנק:" at bounding box center [486, 115] width 444 height 27
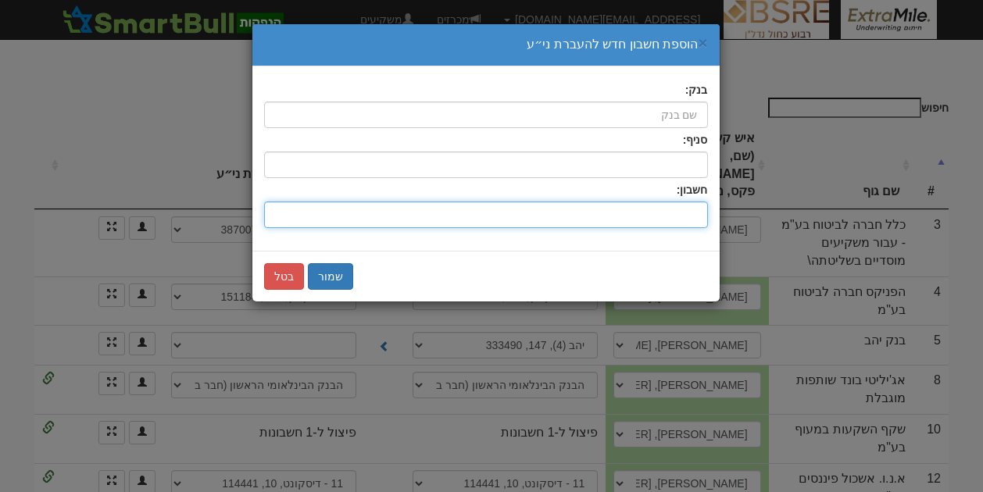
click at [614, 206] on input "חשבון:" at bounding box center [486, 215] width 444 height 27
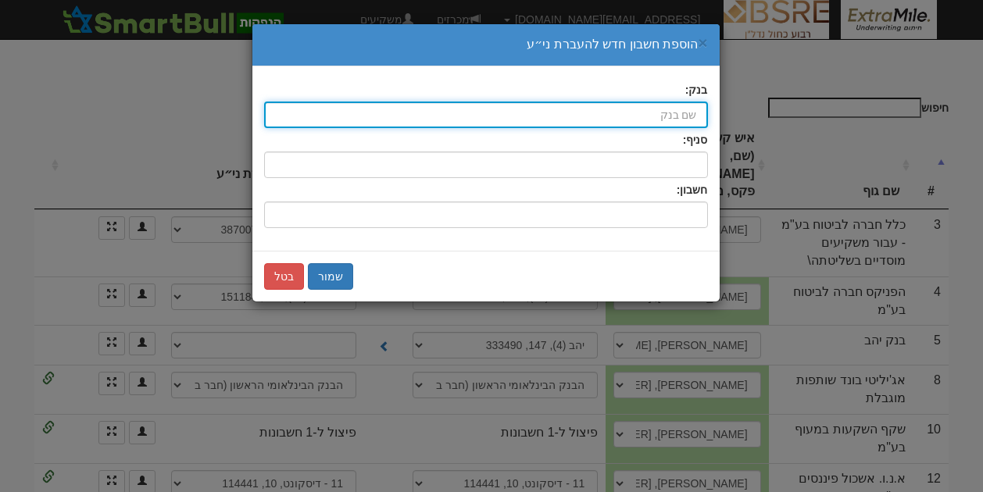
drag, startPoint x: 690, startPoint y: 115, endPoint x: 688, endPoint y: 129, distance: 14.3
click at [690, 115] on input "בנק:" at bounding box center [486, 115] width 444 height 27
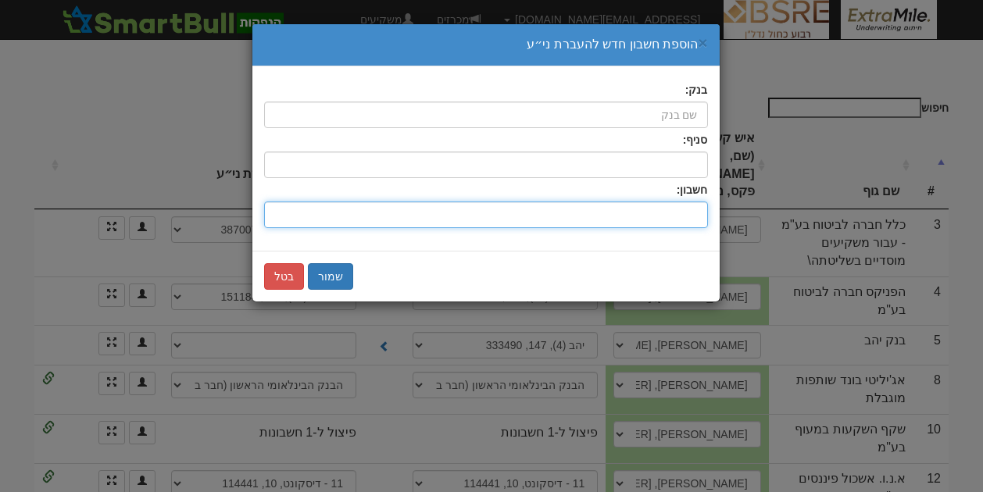
click at [692, 218] on input "חשבון:" at bounding box center [486, 215] width 444 height 27
type input "5850"
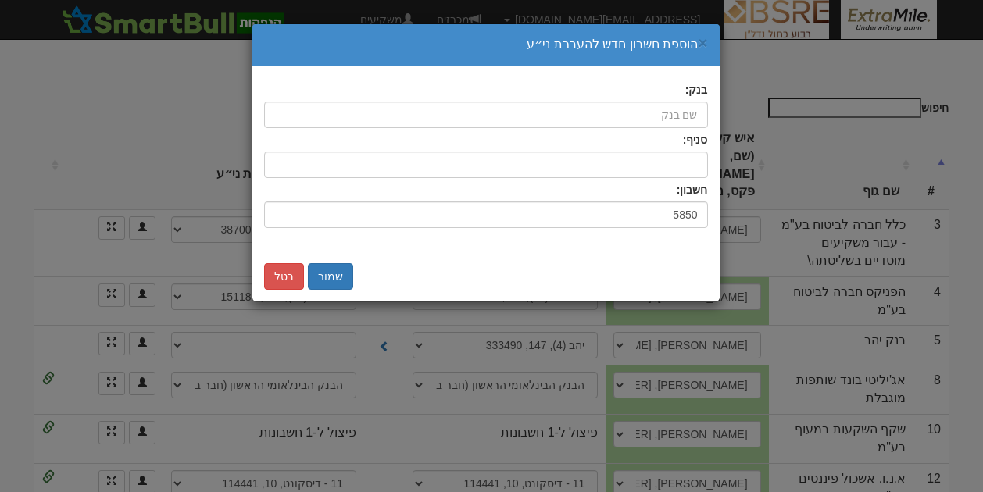
click at [627, 235] on div "בנק: בנק לא מזוהה סניף: חשבון: 5850" at bounding box center [485, 158] width 467 height 184
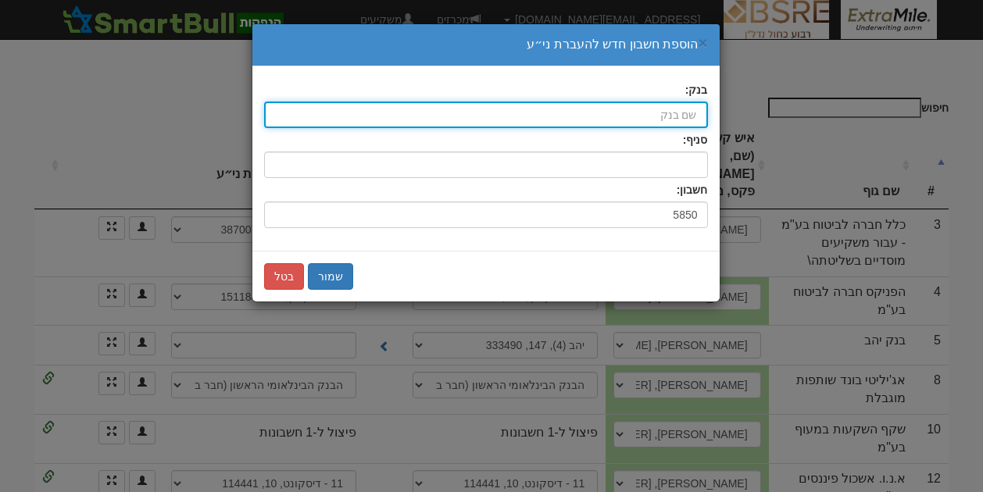
click at [660, 109] on input "בנק:" at bounding box center [486, 115] width 444 height 27
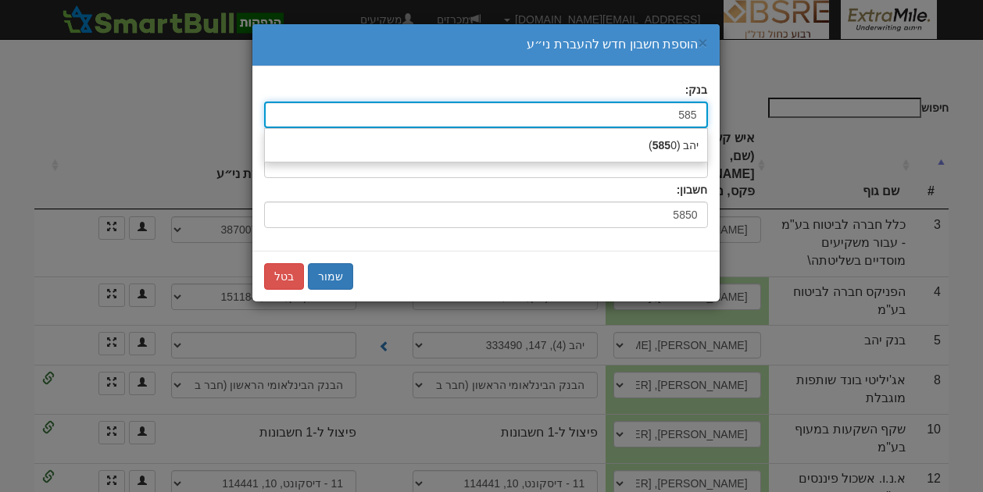
click at [664, 146] on strong "585" at bounding box center [661, 145] width 18 height 12
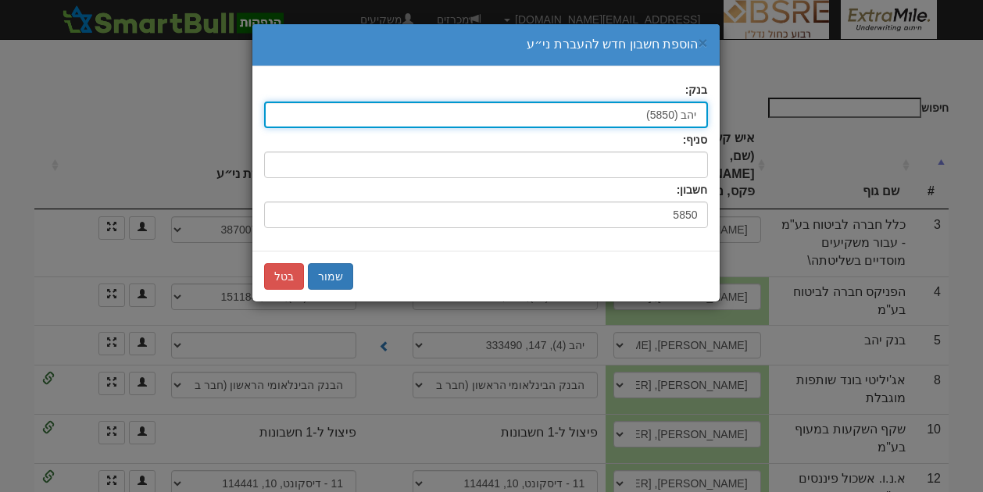
type input "יהב (5850)"
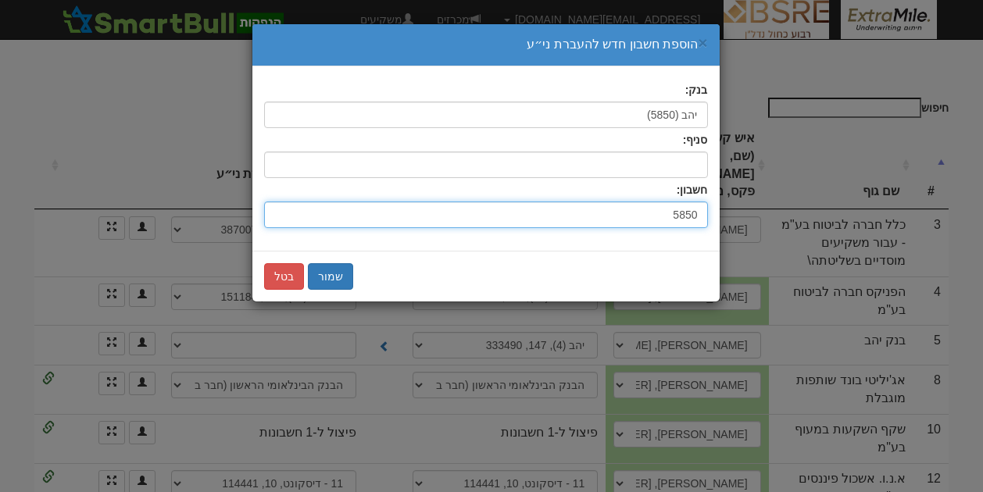
drag, startPoint x: 665, startPoint y: 212, endPoint x: 716, endPoint y: 213, distance: 51.6
click at [716, 213] on div "בנק: יהב (5850) 585 יהב ( 585 0) בנק לא מזוהה סניף: חשבון: 5850" at bounding box center [485, 158] width 467 height 184
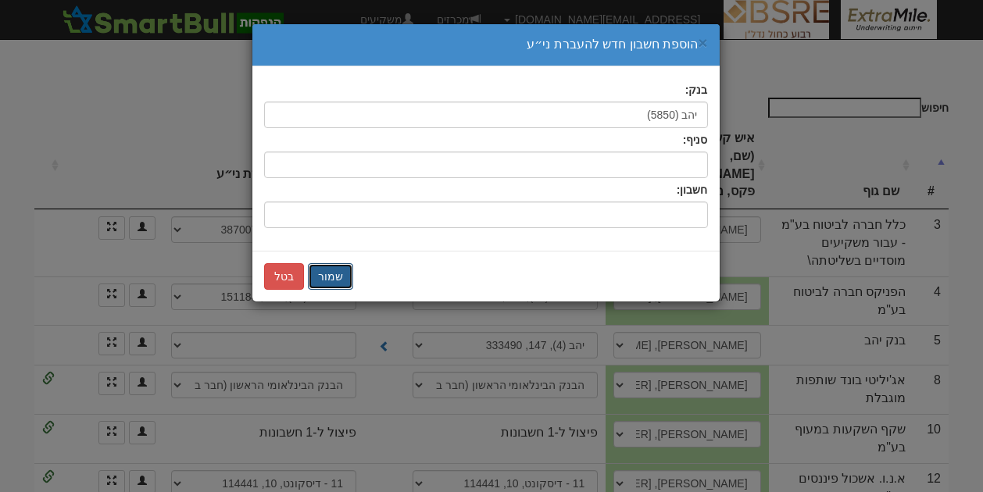
click at [323, 266] on button "שמור" at bounding box center [330, 276] width 45 height 27
click at [323, 266] on div "שמור בטל" at bounding box center [486, 276] width 444 height 27
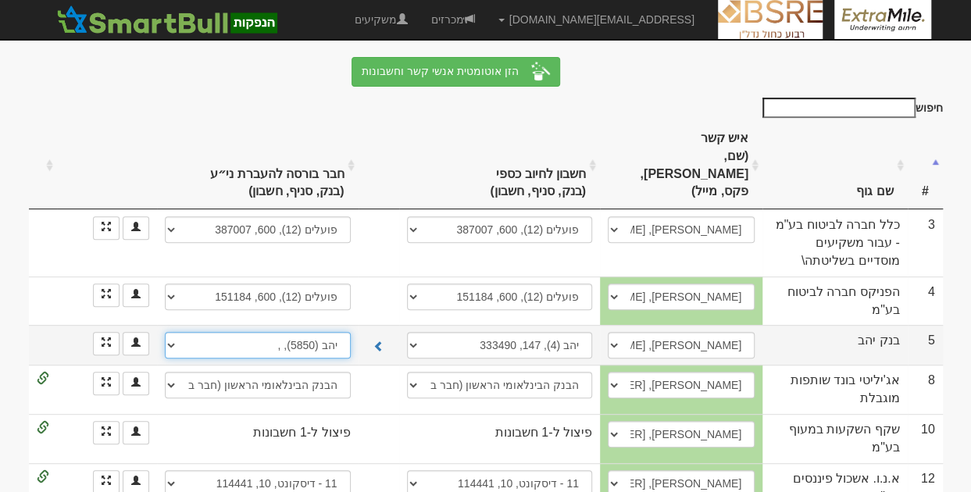
drag, startPoint x: 323, startPoint y: 266, endPoint x: 345, endPoint y: 284, distance: 27.8
click at [345, 332] on select "יהב (4), 131, 676873 יהב (4), 147, 458501 יהב (5850), , חשבון חדש" at bounding box center [257, 345] width 185 height 27
click at [165, 332] on select "יהב (4), 131, 676873 יהב (4), 147, 458501 יהב (5850), , חשבון חדש" at bounding box center [257, 345] width 185 height 27
click at [329, 332] on select "יהב (4), 131, 676873 יהב (4), 147, 458501 יהב (5850), , חשבון חדש" at bounding box center [257, 345] width 185 height 27
select select "new_securities"
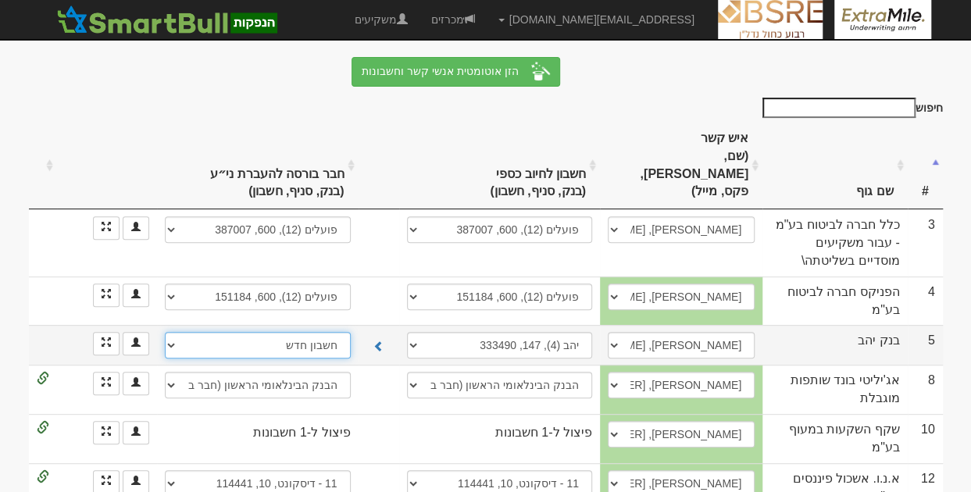
click at [170, 332] on select "יהב (4), 131, 676873 יהב (4), 147, 458501 יהב (5850), , חשבון חדש" at bounding box center [257, 345] width 185 height 27
select select
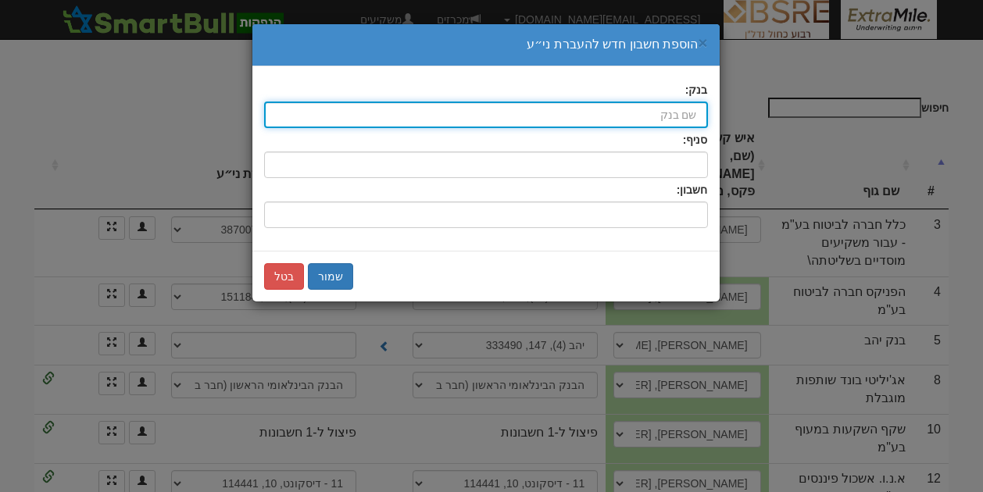
click at [615, 106] on input "בנק:" at bounding box center [486, 115] width 444 height 27
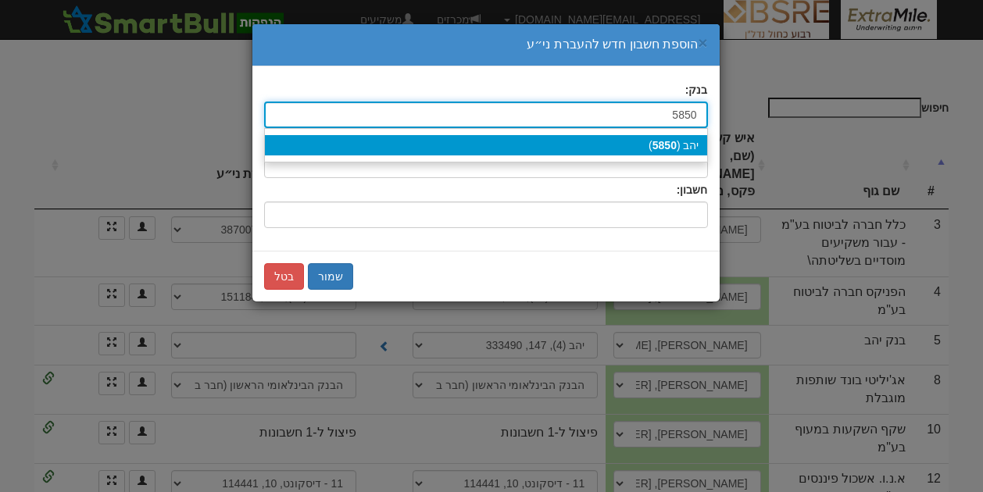
click at [628, 143] on div "יהב ( 5850 )" at bounding box center [486, 145] width 442 height 20
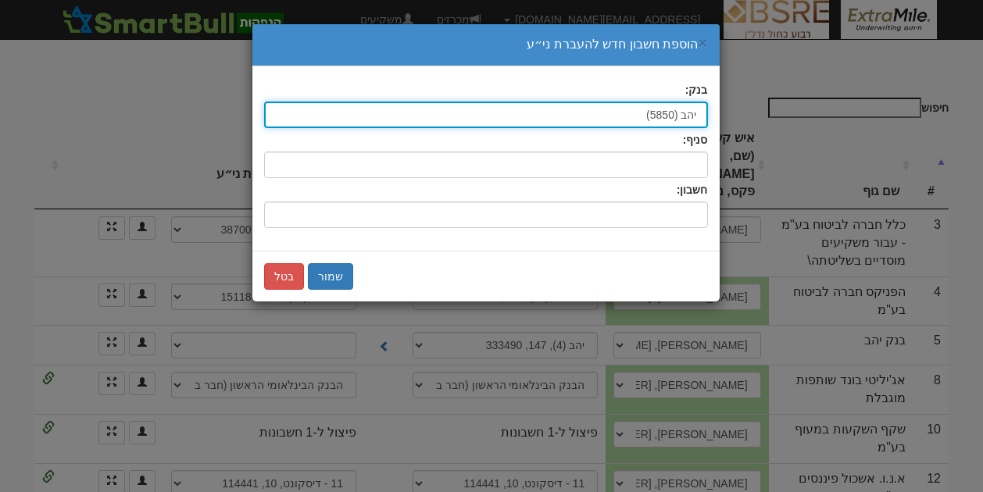
type input "יהב (5850)"
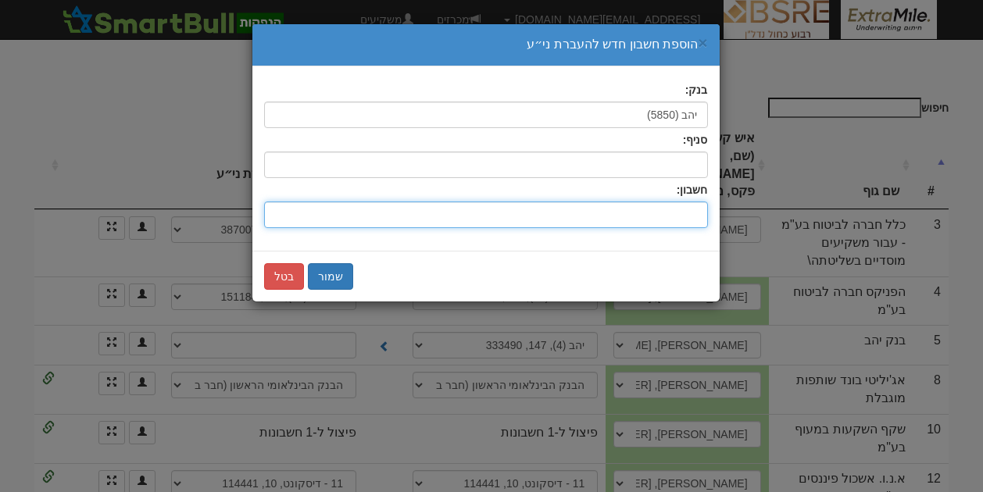
click at [634, 211] on input "חשבון:" at bounding box center [486, 215] width 444 height 27
type input "458501"
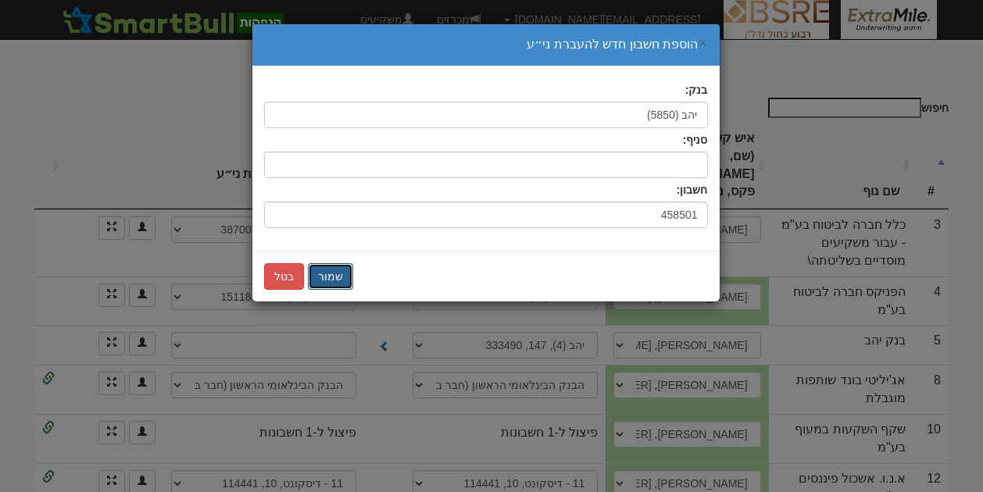
click at [332, 274] on button "שמור" at bounding box center [330, 276] width 45 height 27
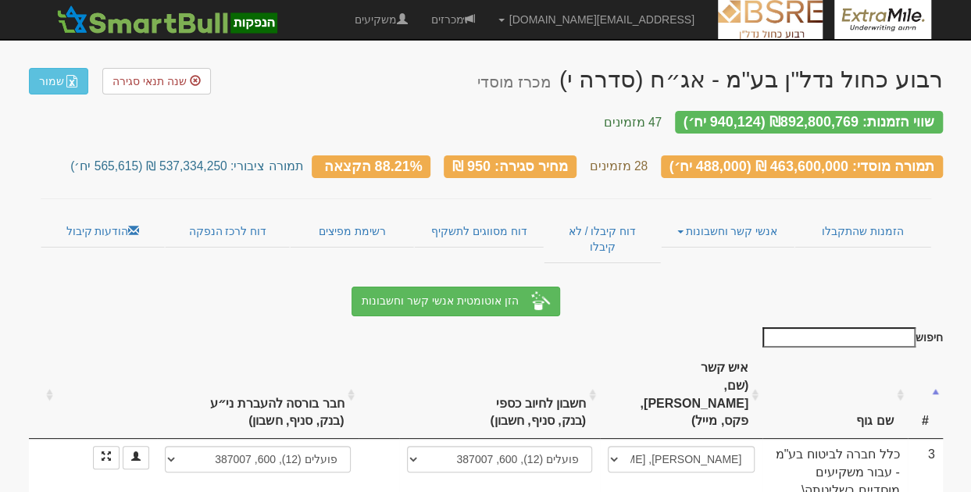
scroll to position [0, 0]
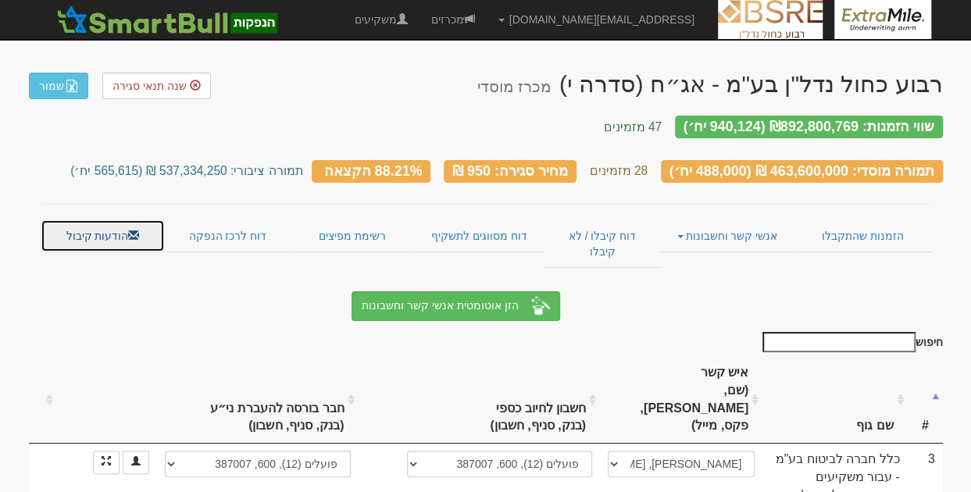
click at [123, 221] on link "הודעות קיבול" at bounding box center [103, 235] width 125 height 33
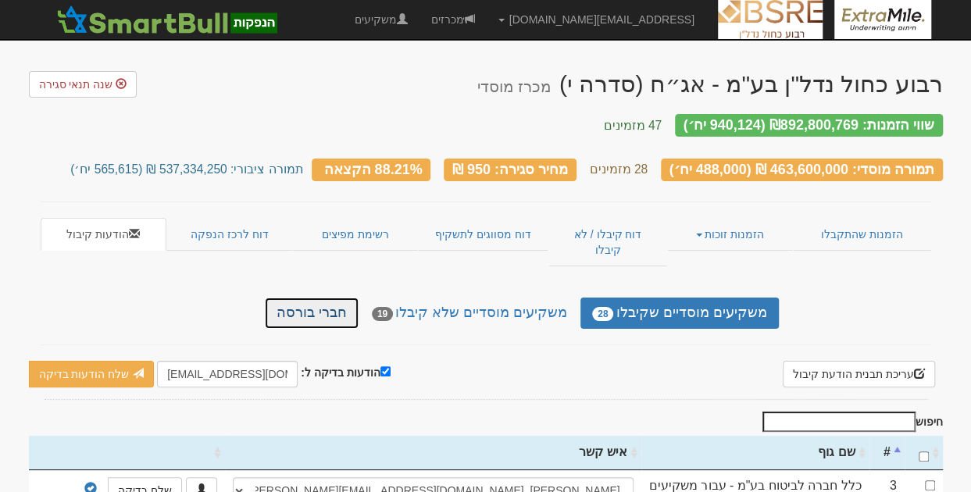
click at [341, 298] on link "חברי בורסה" at bounding box center [312, 313] width 94 height 31
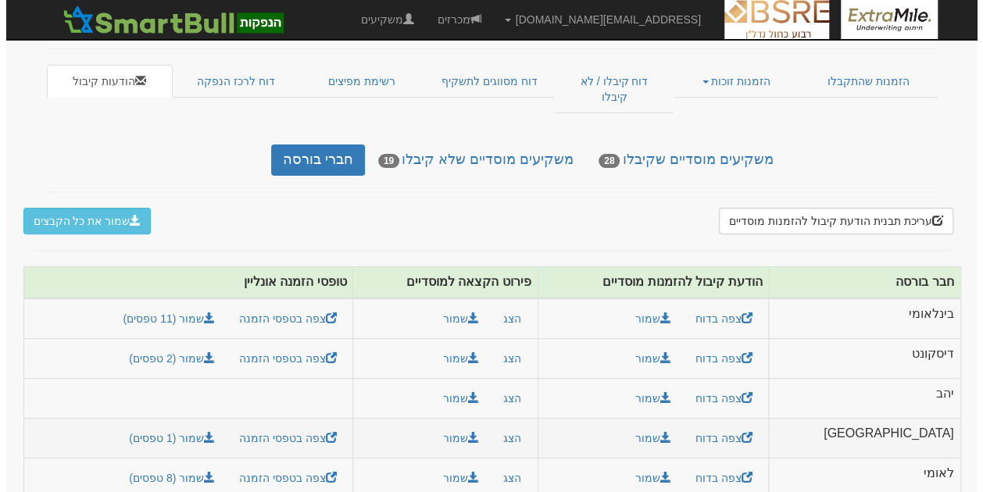
scroll to position [217, 0]
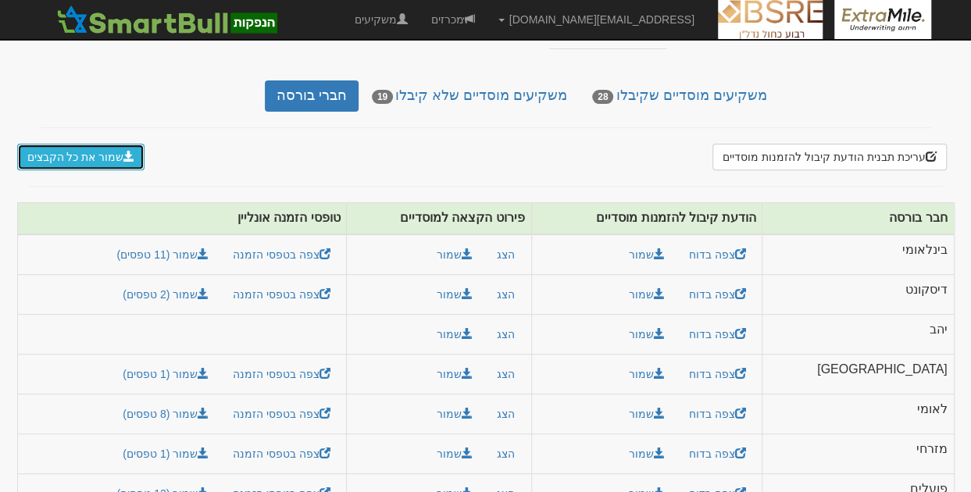
click at [107, 144] on button "שמור את כל הקבצים" at bounding box center [81, 157] width 128 height 27
